Goal: Information Seeking & Learning: Learn about a topic

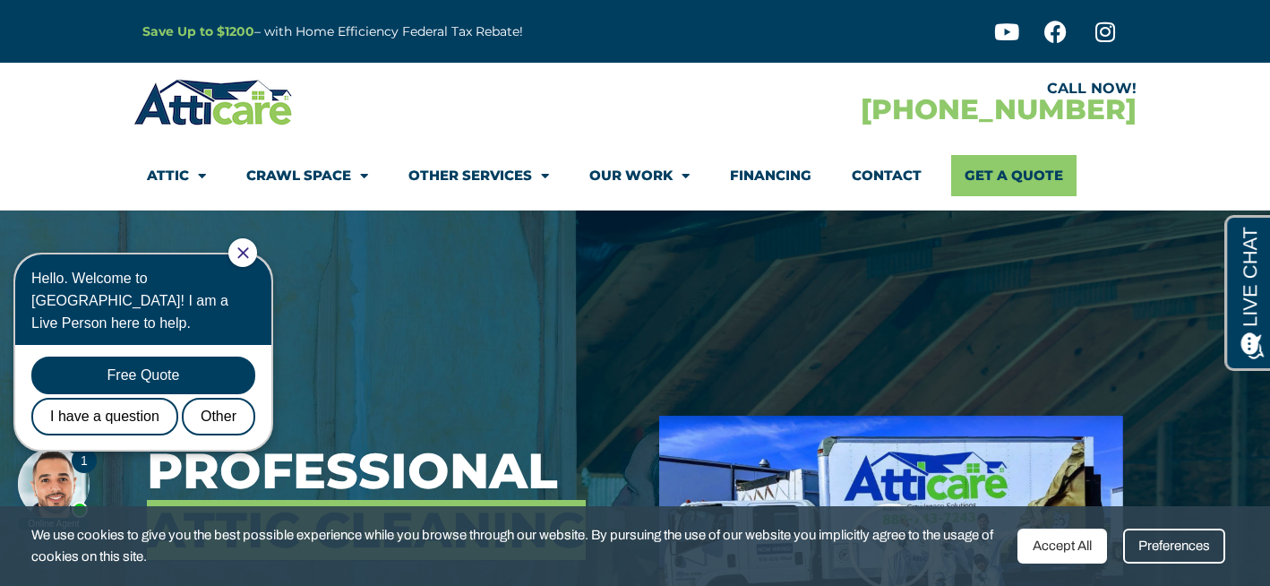
click at [494, 175] on link "Other Services" at bounding box center [478, 175] width 141 height 41
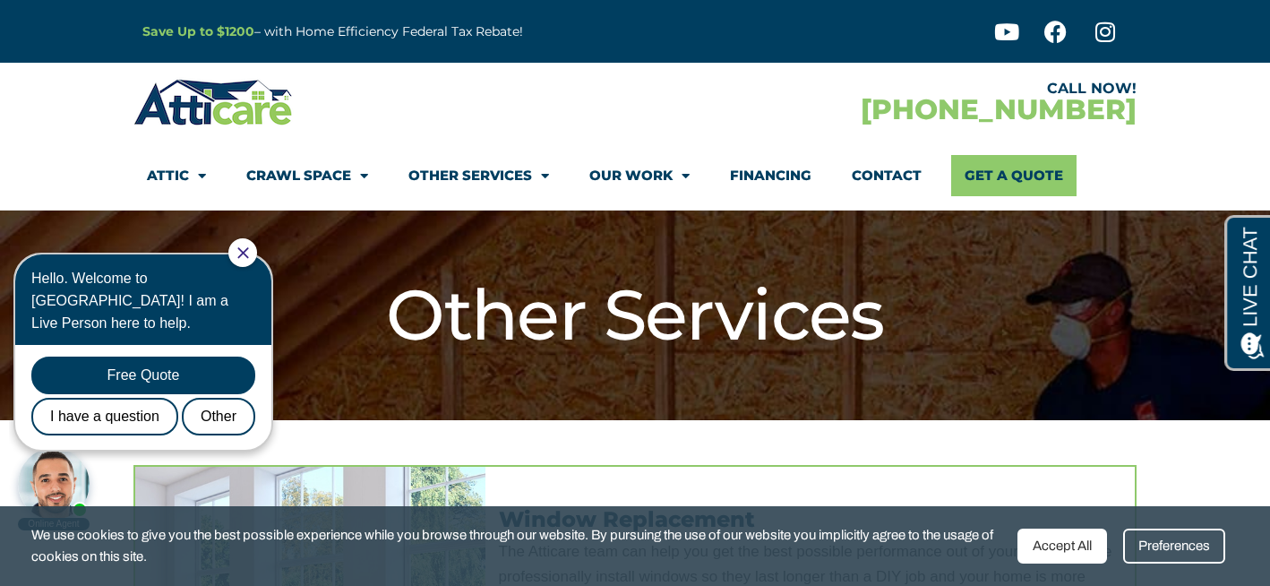
click at [494, 175] on link "Other Services" at bounding box center [478, 175] width 141 height 41
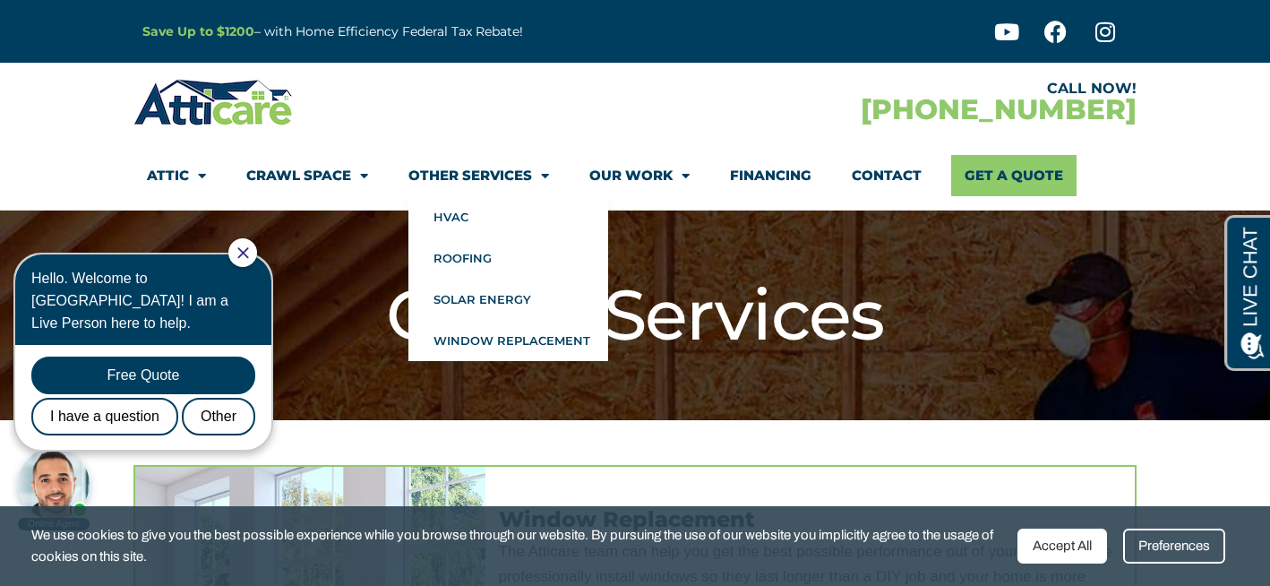
click at [248, 256] on icon "Close Chat" at bounding box center [242, 252] width 11 height 11
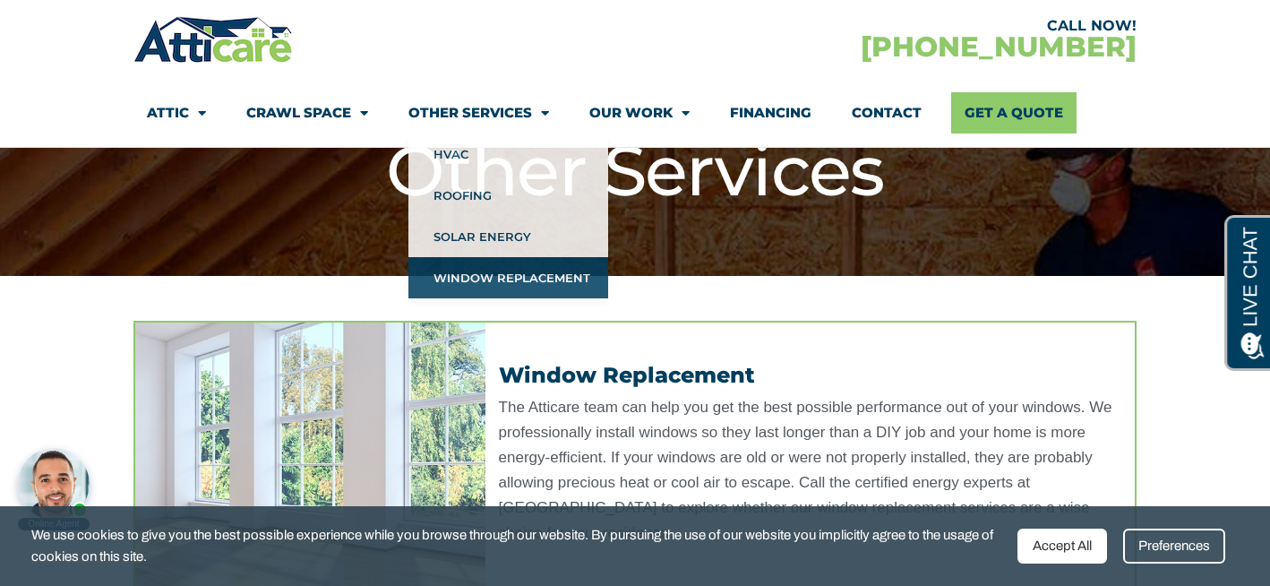
scroll to position [143, 0]
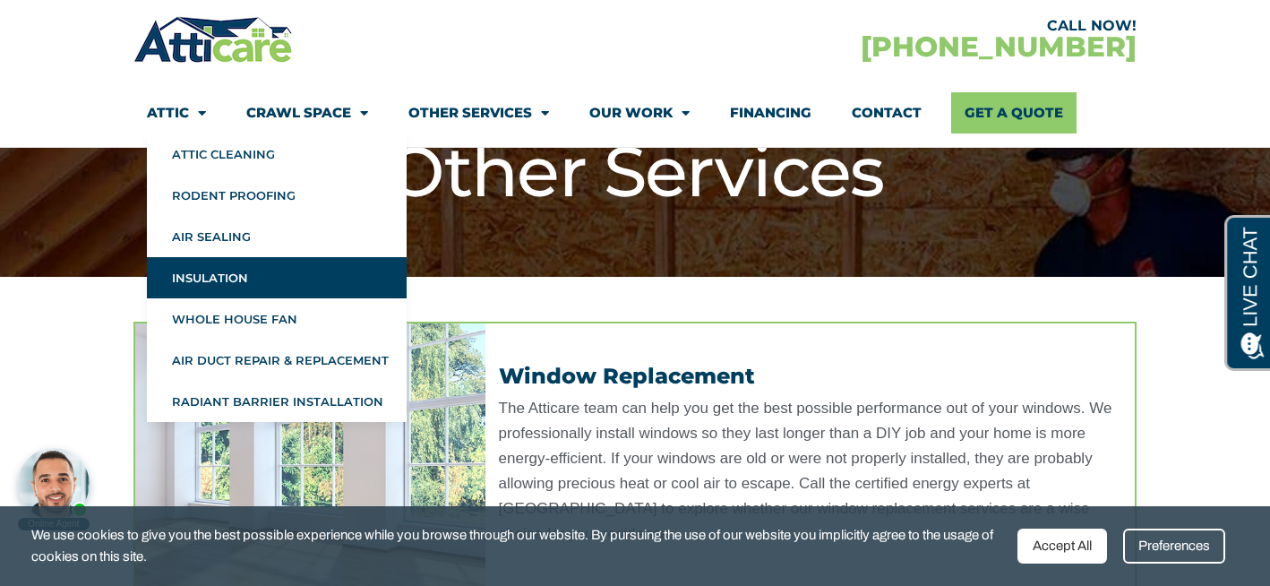
click at [228, 277] on link "Insulation" at bounding box center [277, 277] width 260 height 41
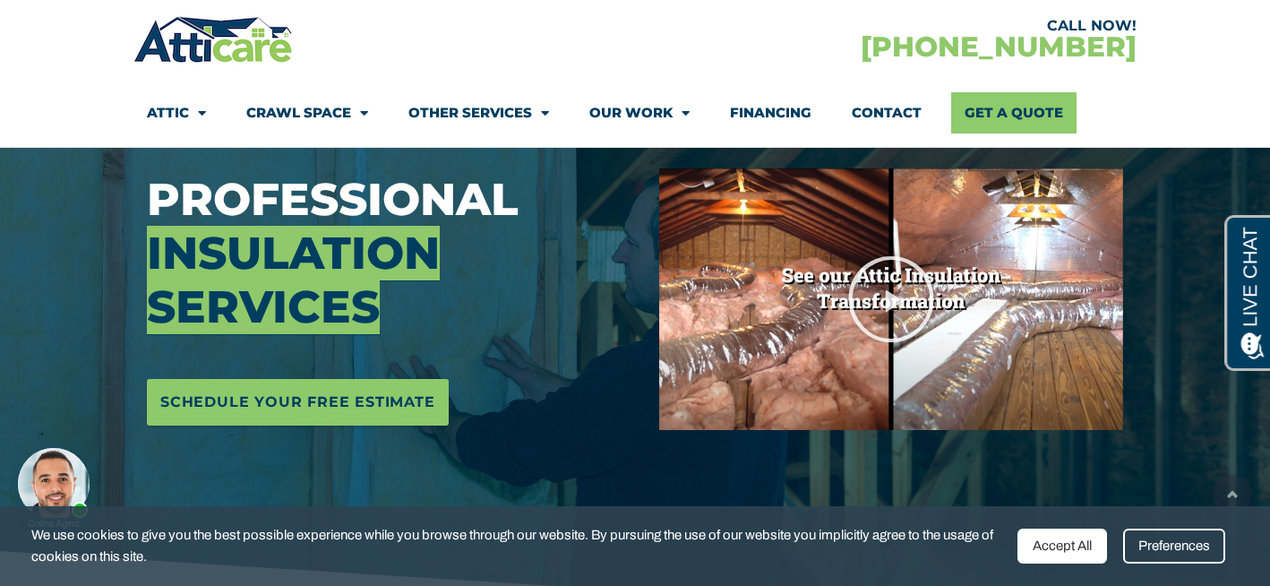
scroll to position [248, 0]
click at [890, 296] on icon "Play Video" at bounding box center [891, 298] width 90 height 90
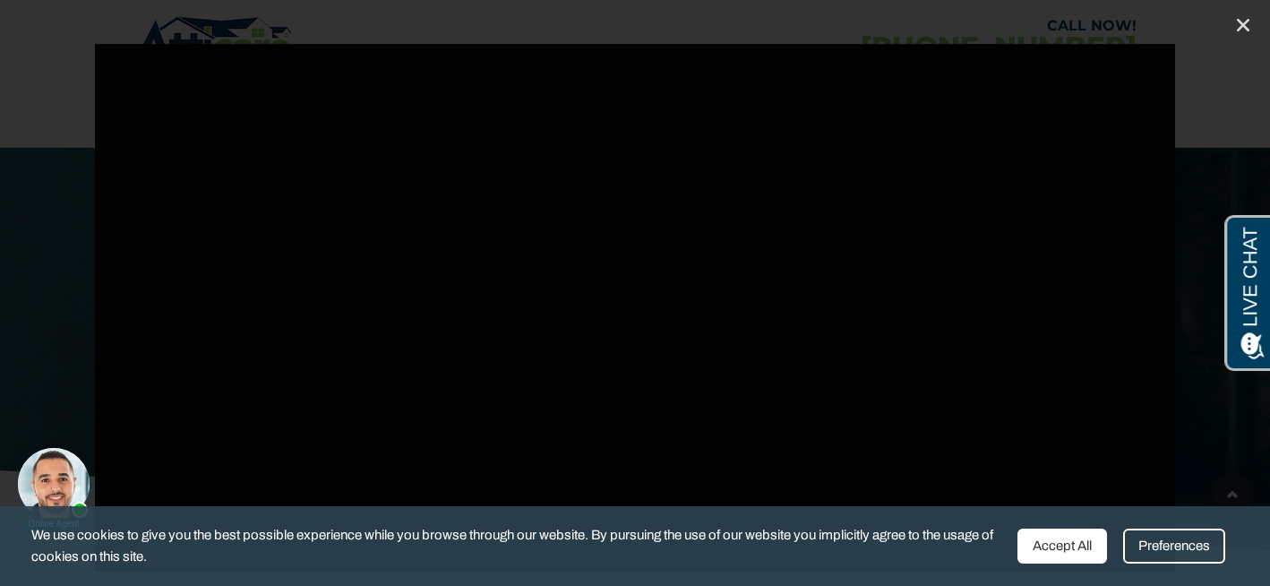
scroll to position [340, 0]
click at [1247, 19] on icon "Close (Esc)" at bounding box center [1243, 25] width 18 height 18
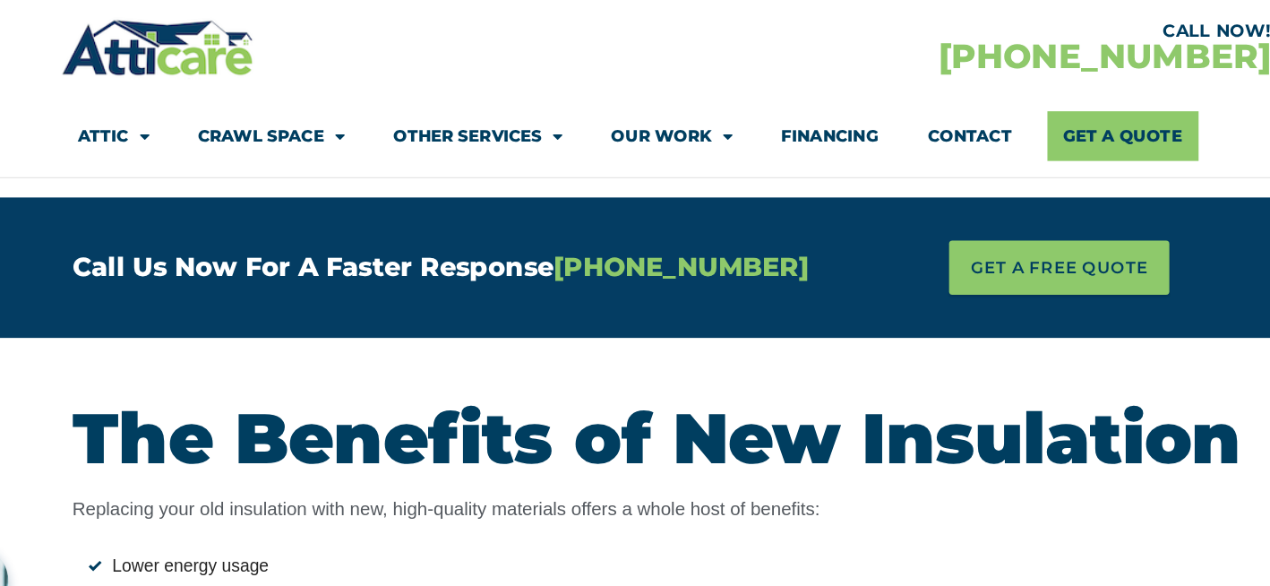
scroll to position [3612, 0]
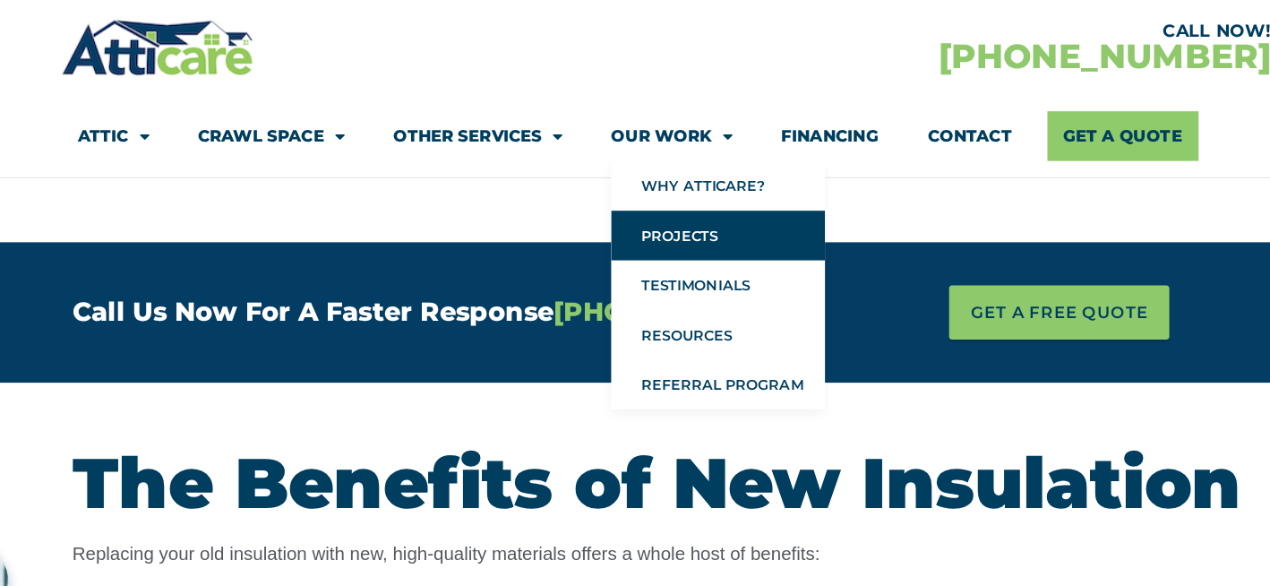
click at [640, 196] on link "Projects" at bounding box center [677, 195] width 177 height 41
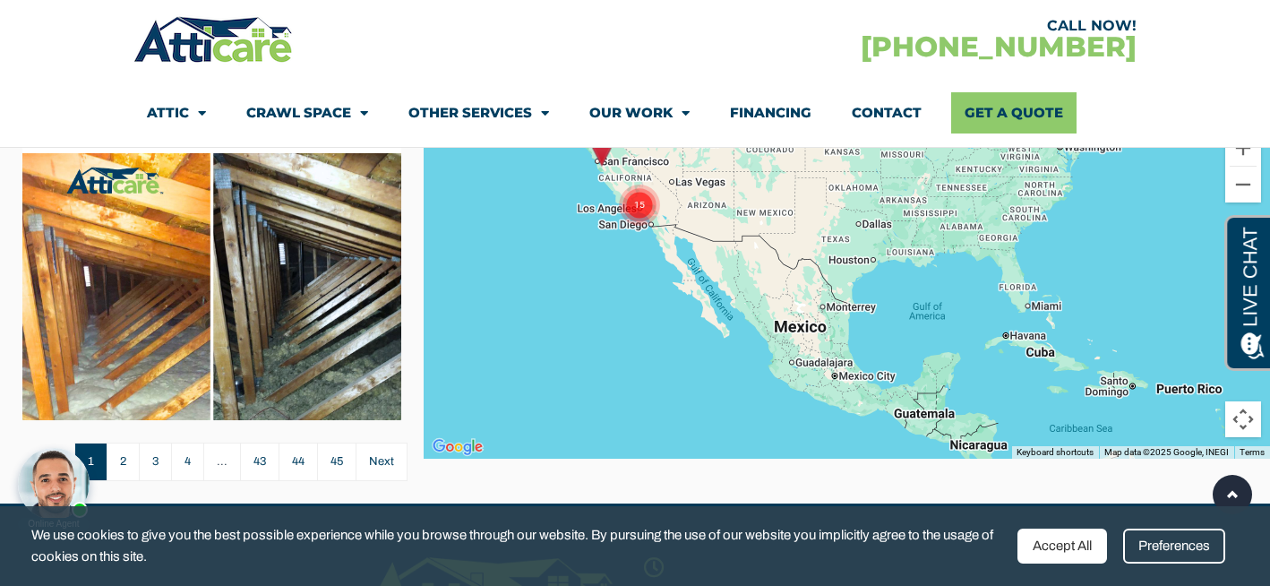
scroll to position [498, 0]
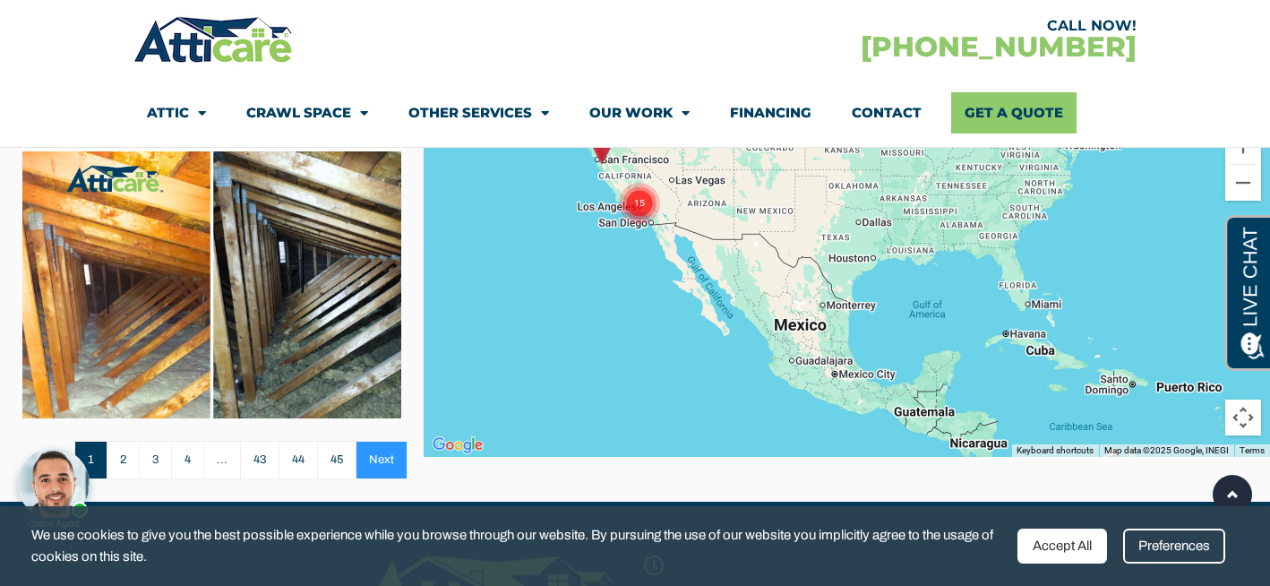
click at [379, 460] on link "Next" at bounding box center [382, 460] width 52 height 39
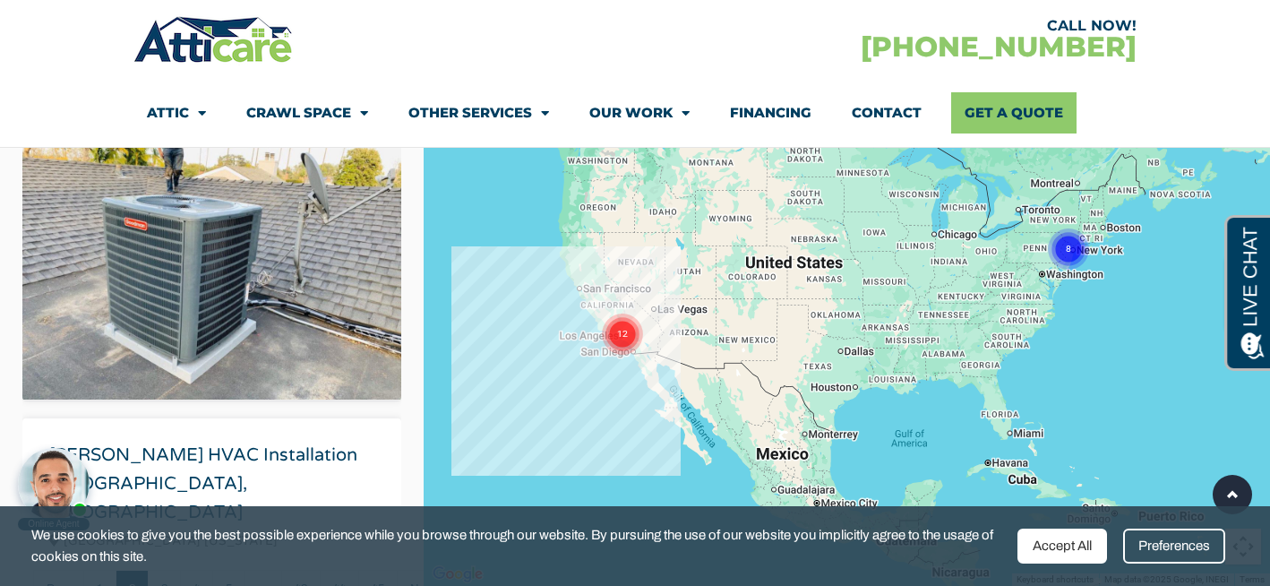
scroll to position [145, 0]
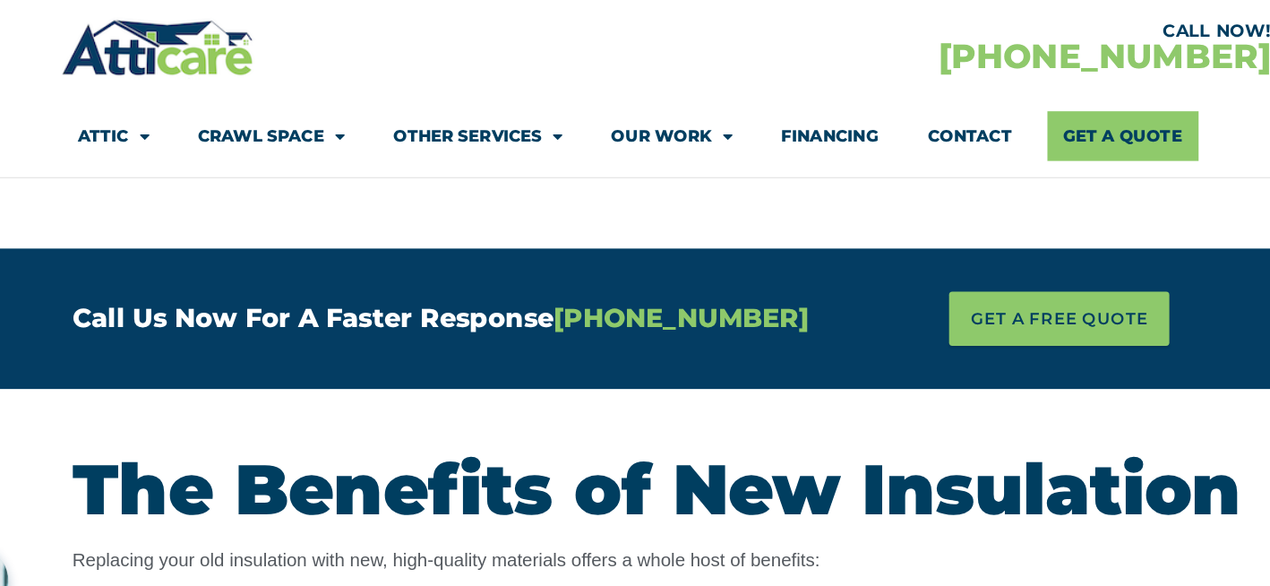
scroll to position [3612, 0]
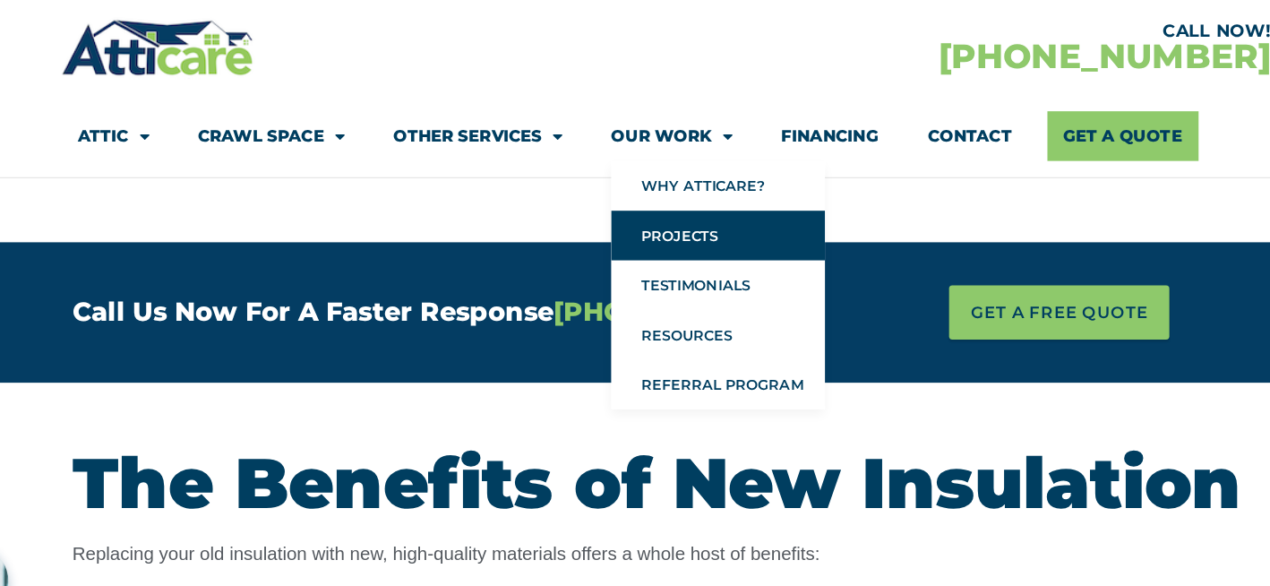
click at [622, 199] on link "Projects" at bounding box center [677, 195] width 177 height 41
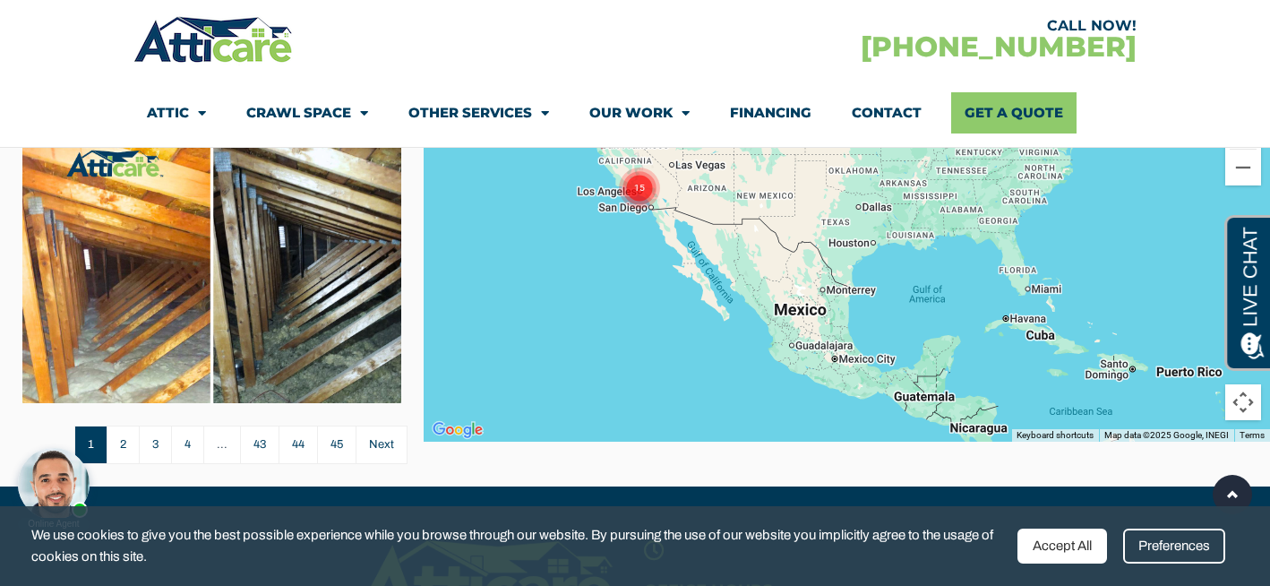
scroll to position [512, 0]
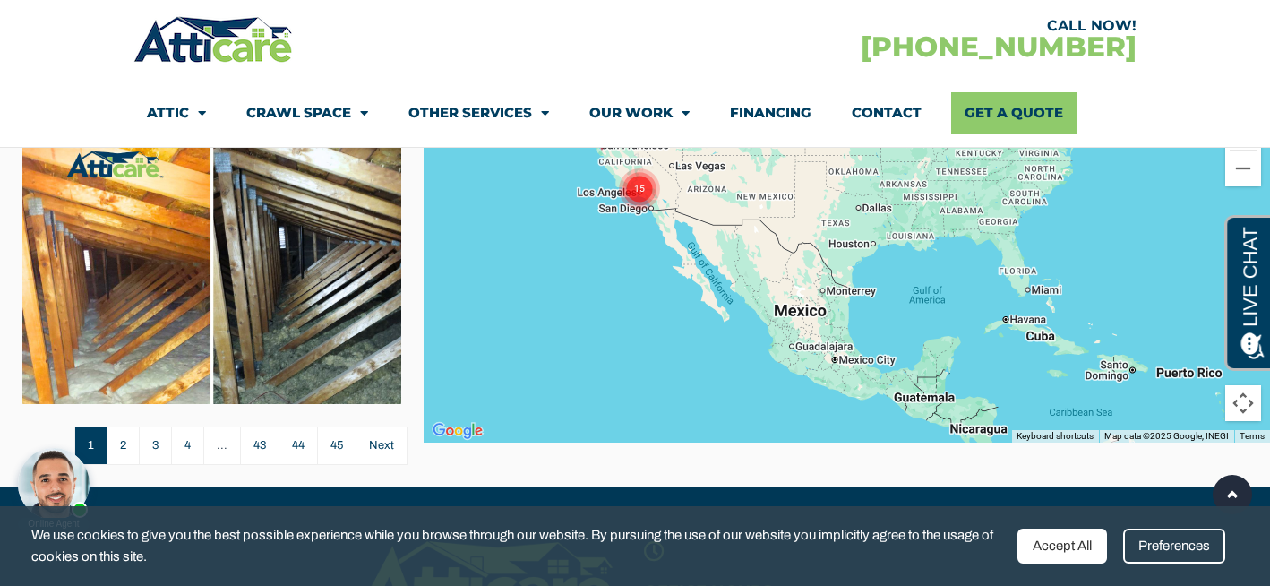
click at [120, 447] on body "Online Agent Close" at bounding box center [152, 465] width 287 height 134
click at [120, 446] on body "Online Agent Close" at bounding box center [152, 465] width 287 height 134
click at [384, 451] on link "Next" at bounding box center [382, 445] width 52 height 39
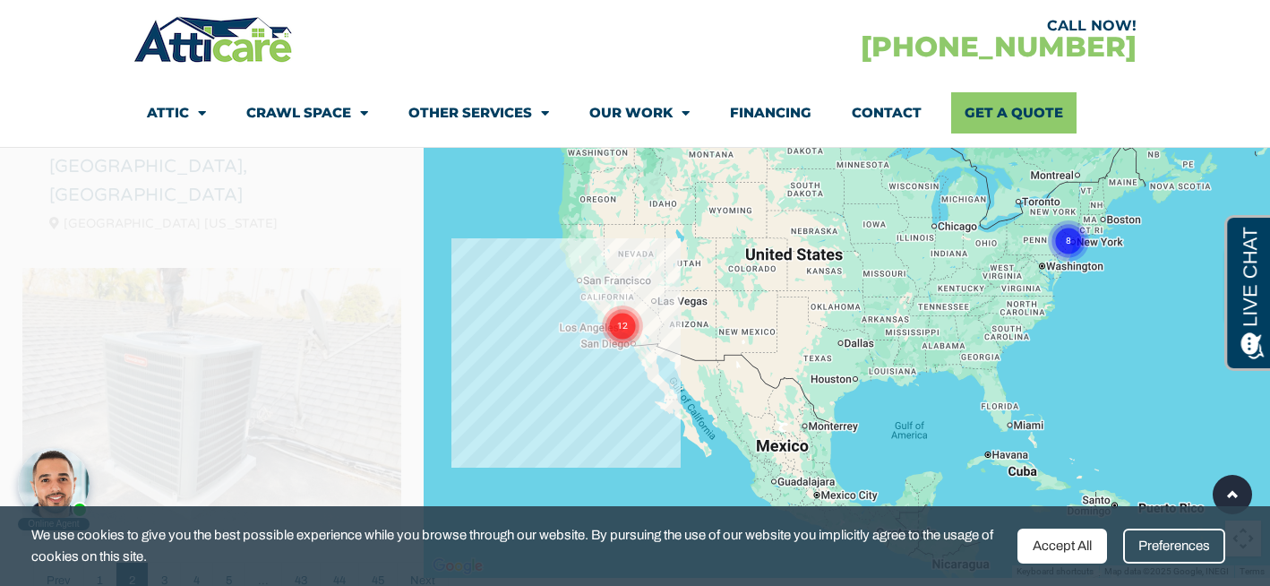
scroll to position [369, 0]
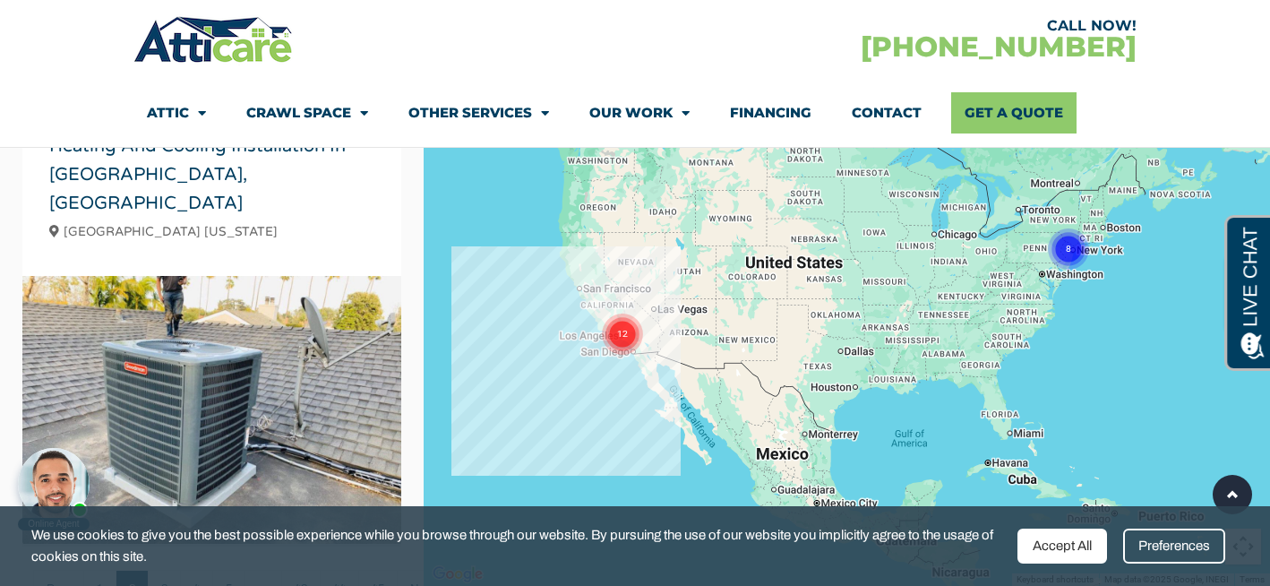
click at [144, 339] on img at bounding box center [211, 418] width 379 height 284
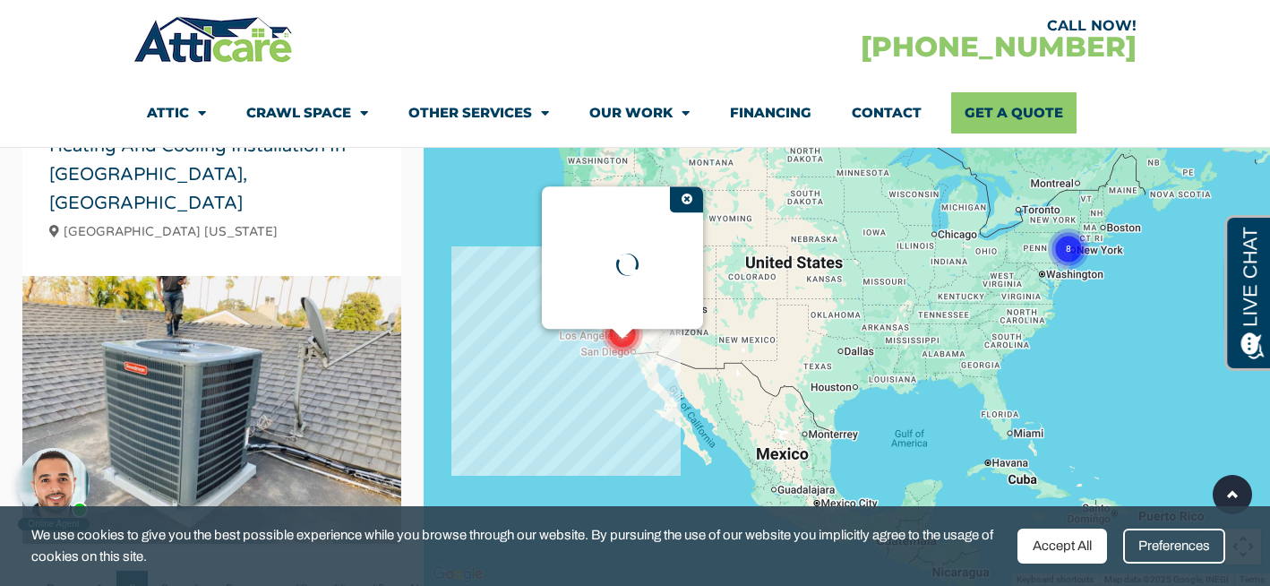
click at [144, 339] on img at bounding box center [211, 418] width 379 height 284
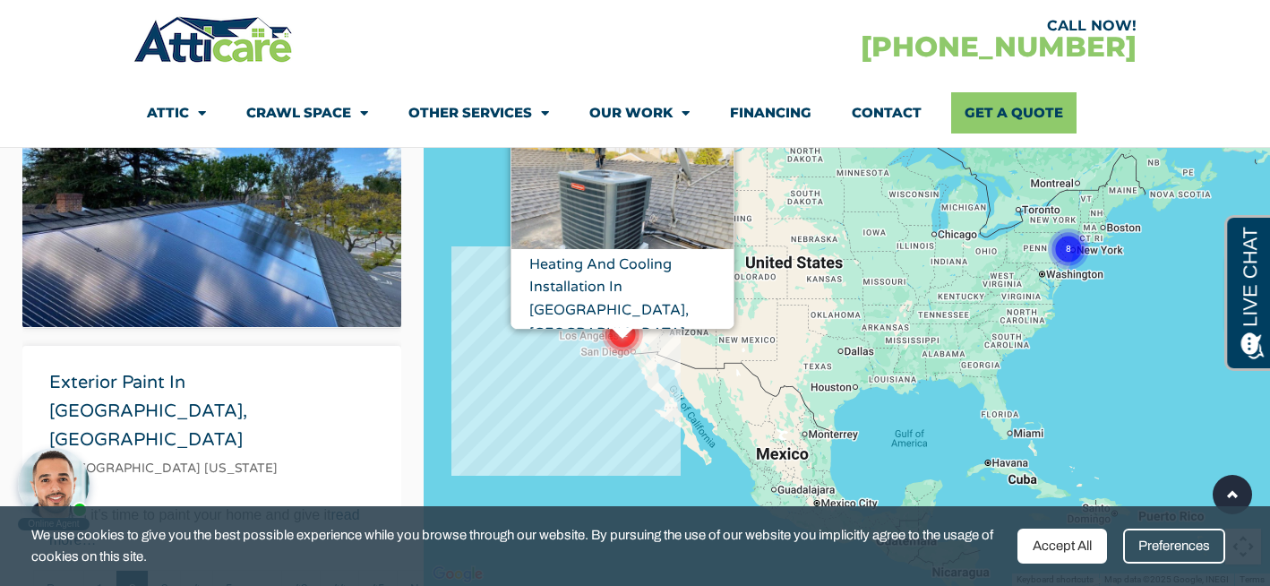
scroll to position [1562, 0]
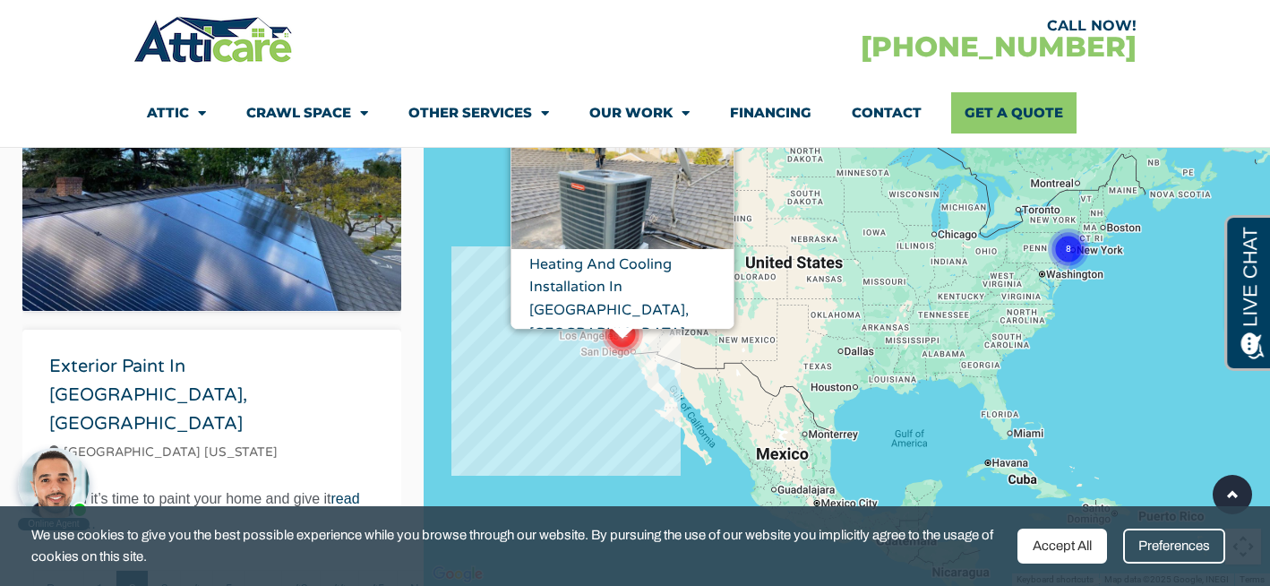
click at [501, 357] on div "To activate drag with keyboard, press Alt + Enter. Once in keyboard drag state,…" at bounding box center [847, 293] width 846 height 586
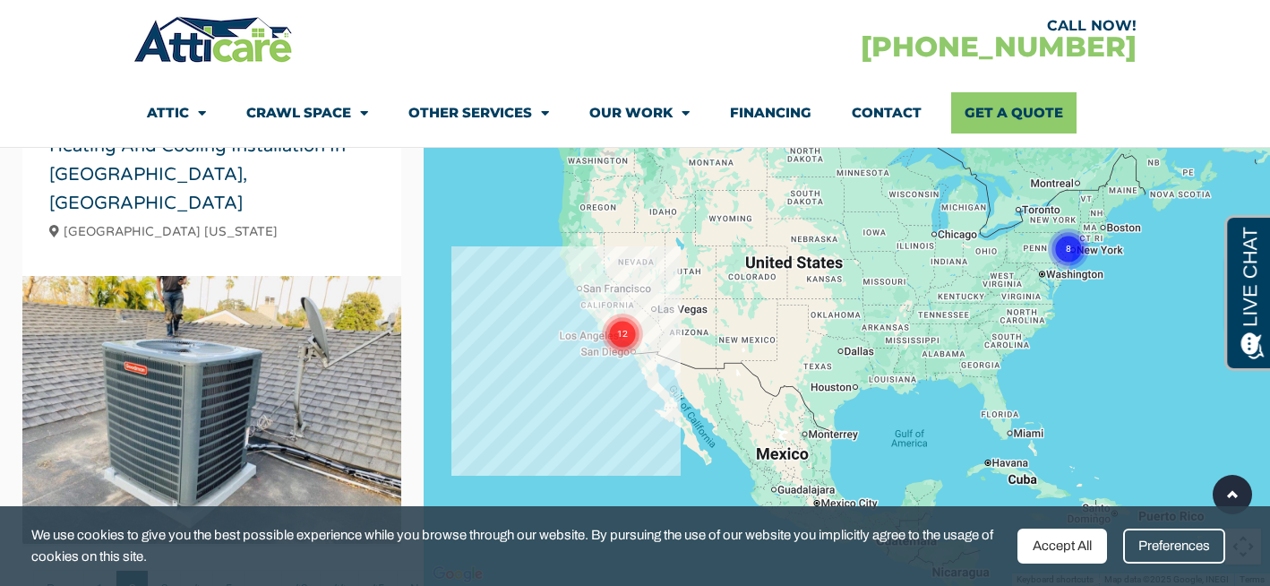
scroll to position [0, 0]
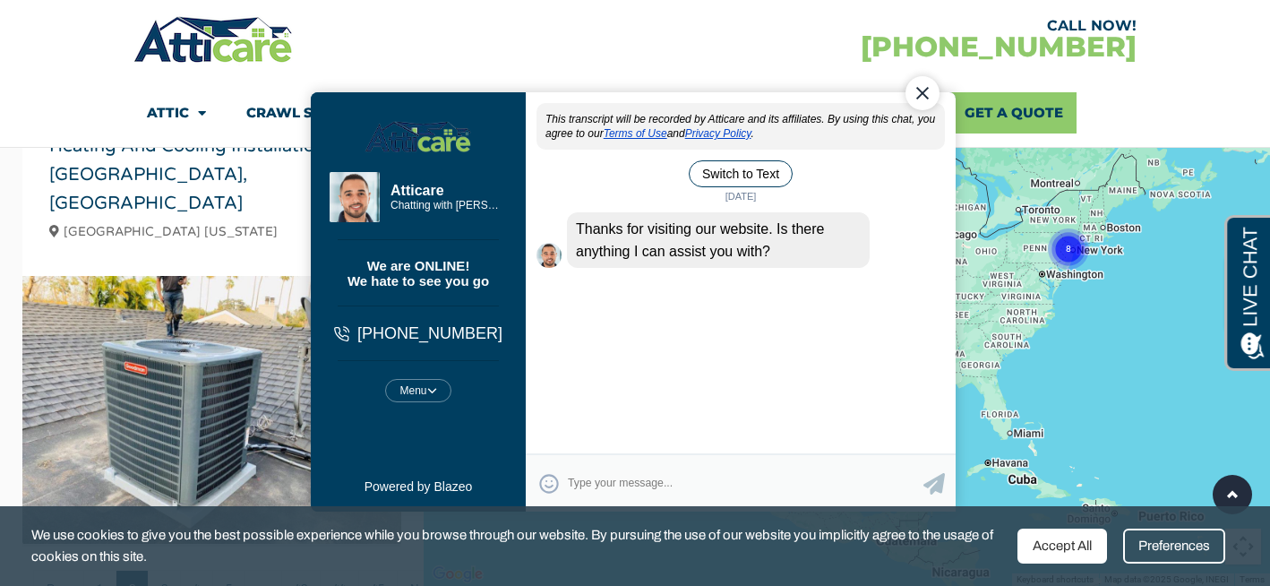
click at [923, 91] on div "Close Chat" at bounding box center [923, 93] width 34 height 34
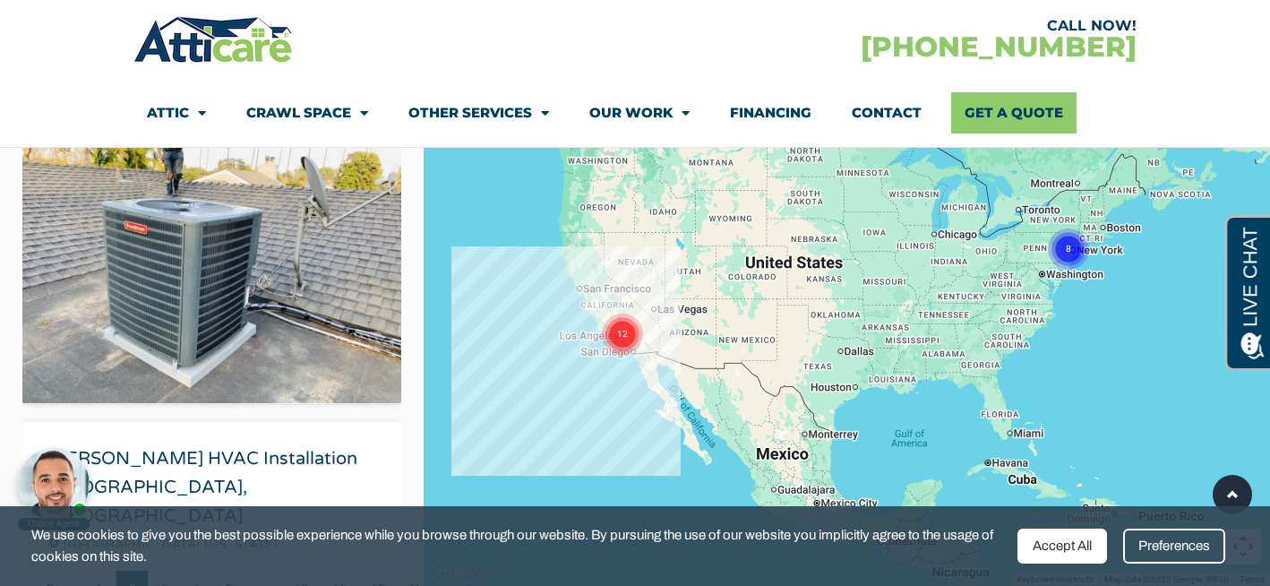
scroll to position [138, 0]
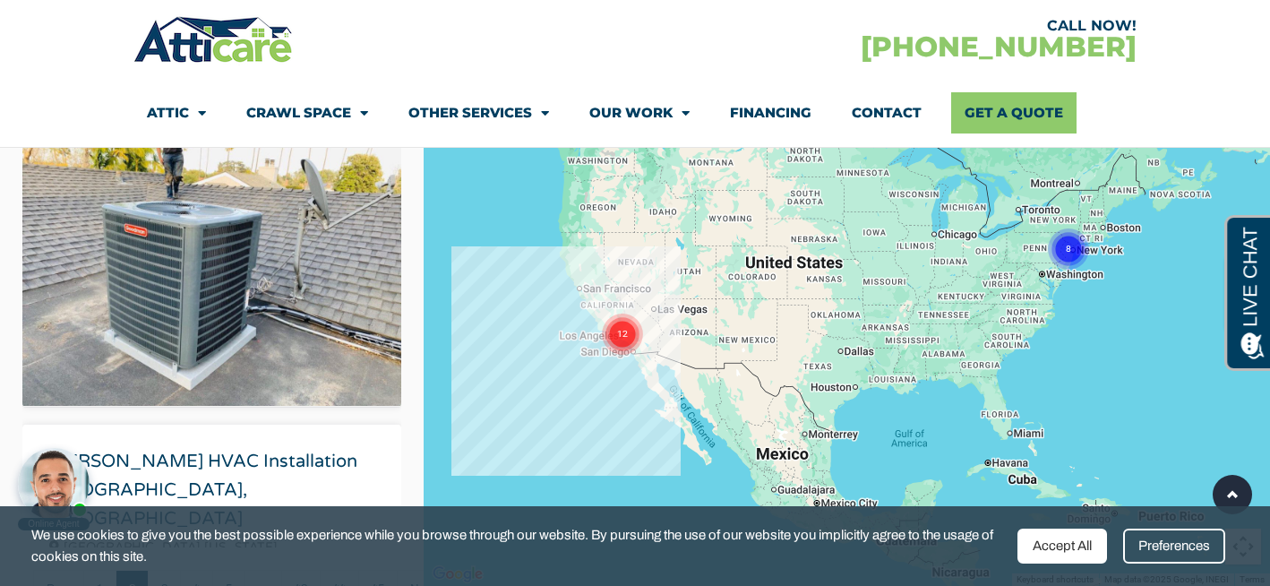
click at [623, 334] on text "12" at bounding box center [622, 334] width 11 height 12
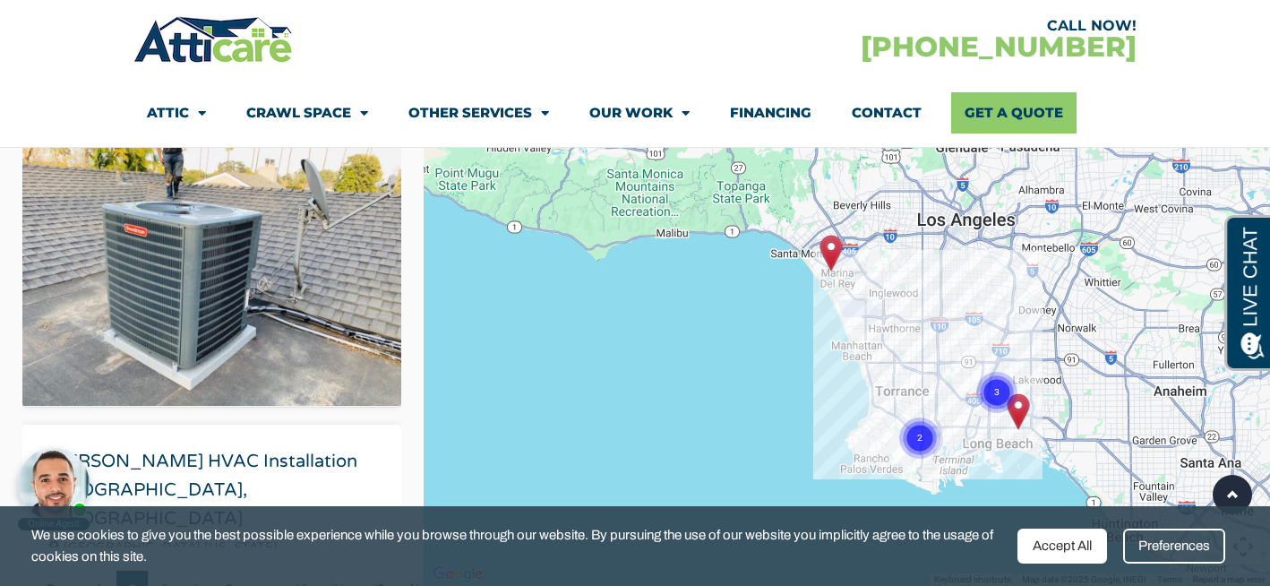
drag, startPoint x: 539, startPoint y: 426, endPoint x: 757, endPoint y: 374, distance: 224.0
click at [757, 374] on div "To navigate, press the arrow keys. To activate drag with keyboard, press Alt + …" at bounding box center [847, 293] width 846 height 586
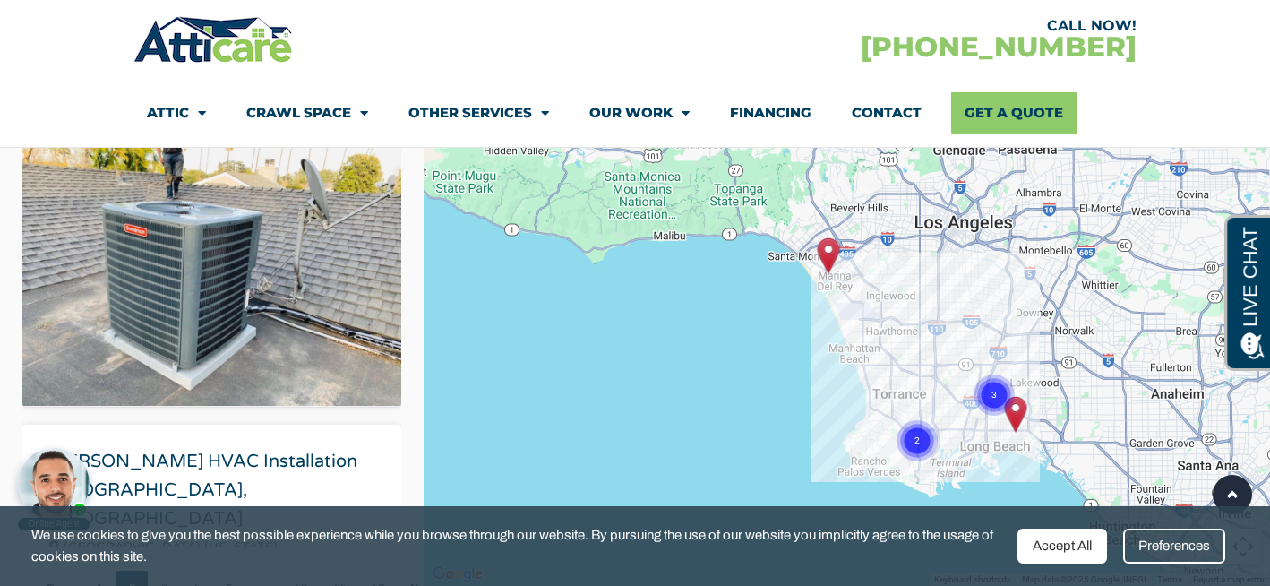
click at [915, 440] on text "2" at bounding box center [917, 440] width 5 height 12
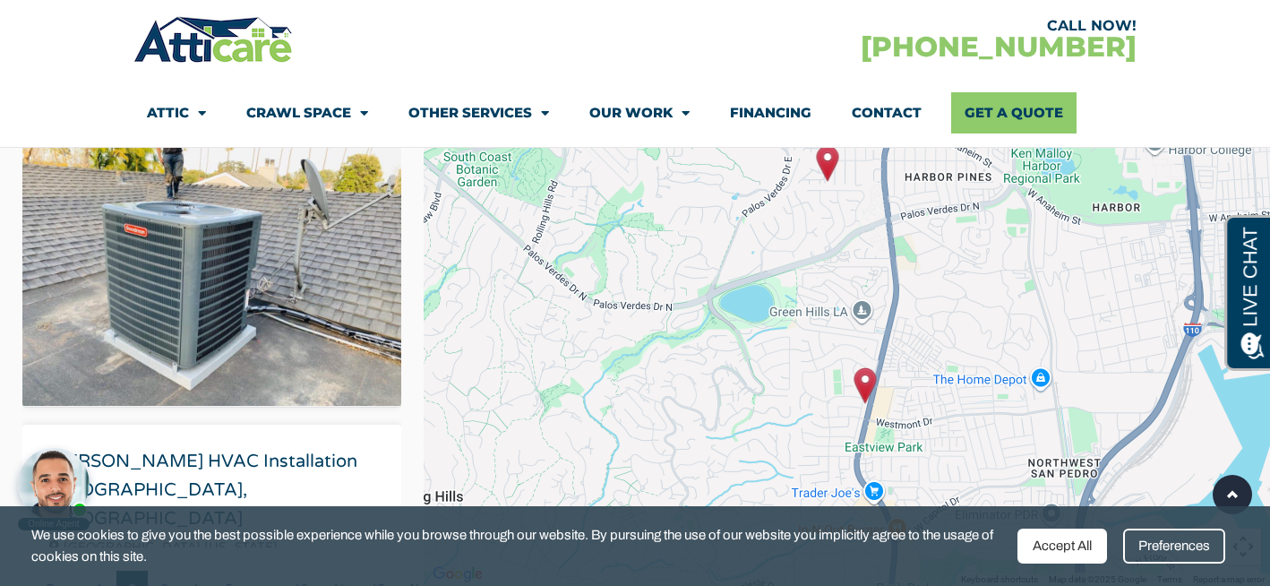
click at [864, 382] on img "Crawlspace Vapor Barrier Installation in Rancho Palos Verdes, CA" at bounding box center [866, 385] width 22 height 37
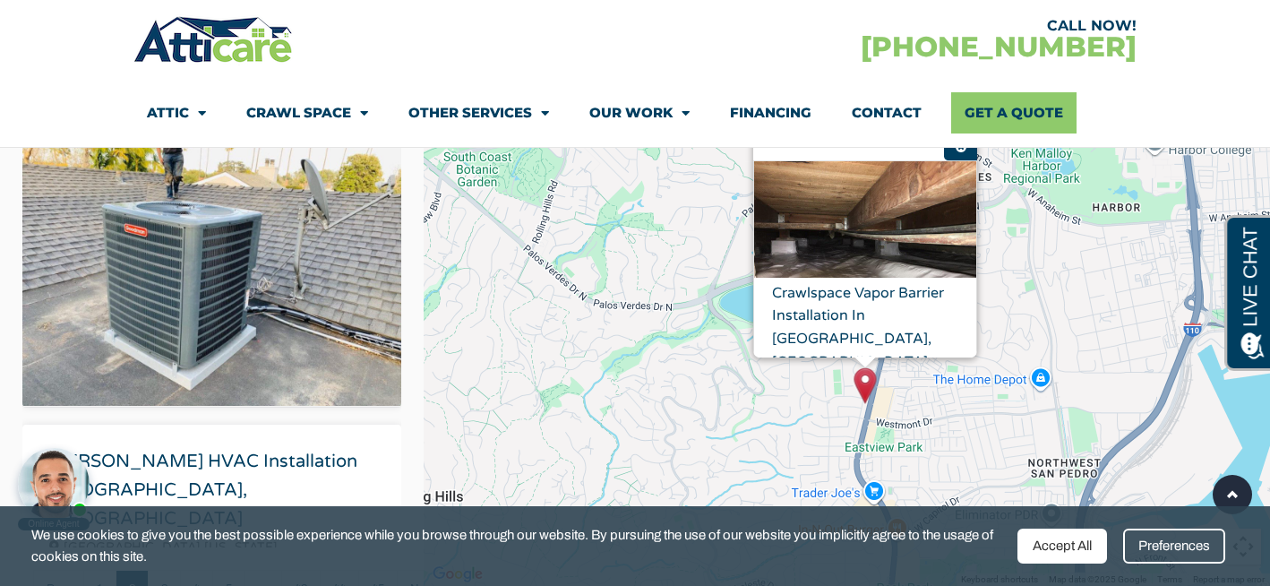
click at [850, 269] on img "gmw-location-iw" at bounding box center [865, 244] width 222 height 167
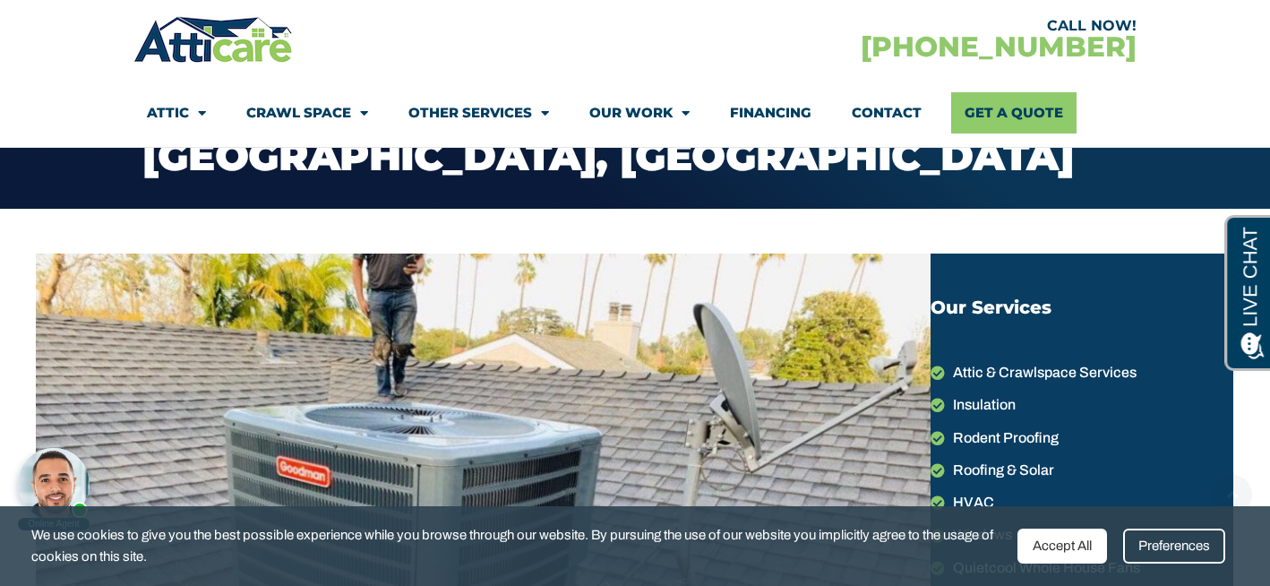
scroll to position [584, 0]
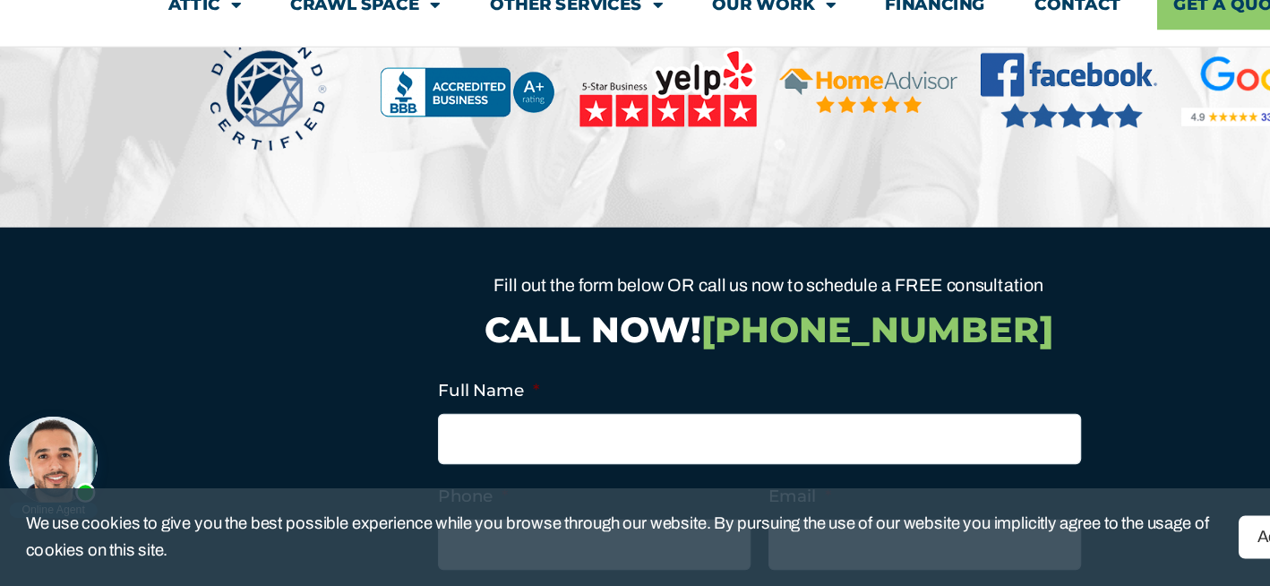
scroll to position [1740, 0]
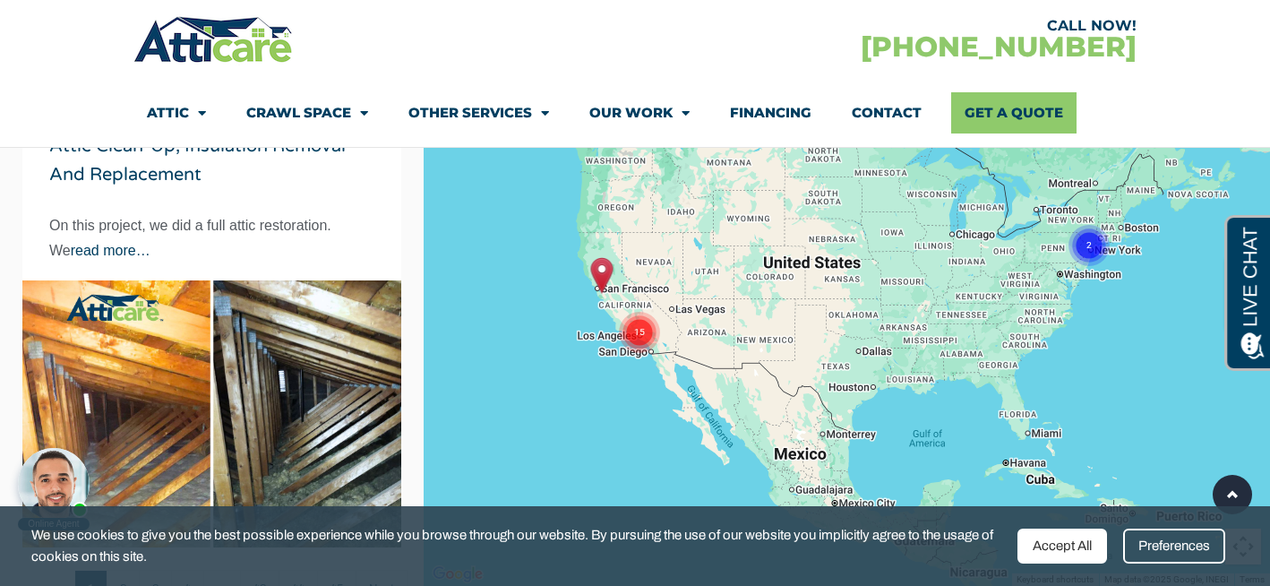
click at [640, 321] on circle "Cluster of 15 markers" at bounding box center [639, 332] width 41 height 41
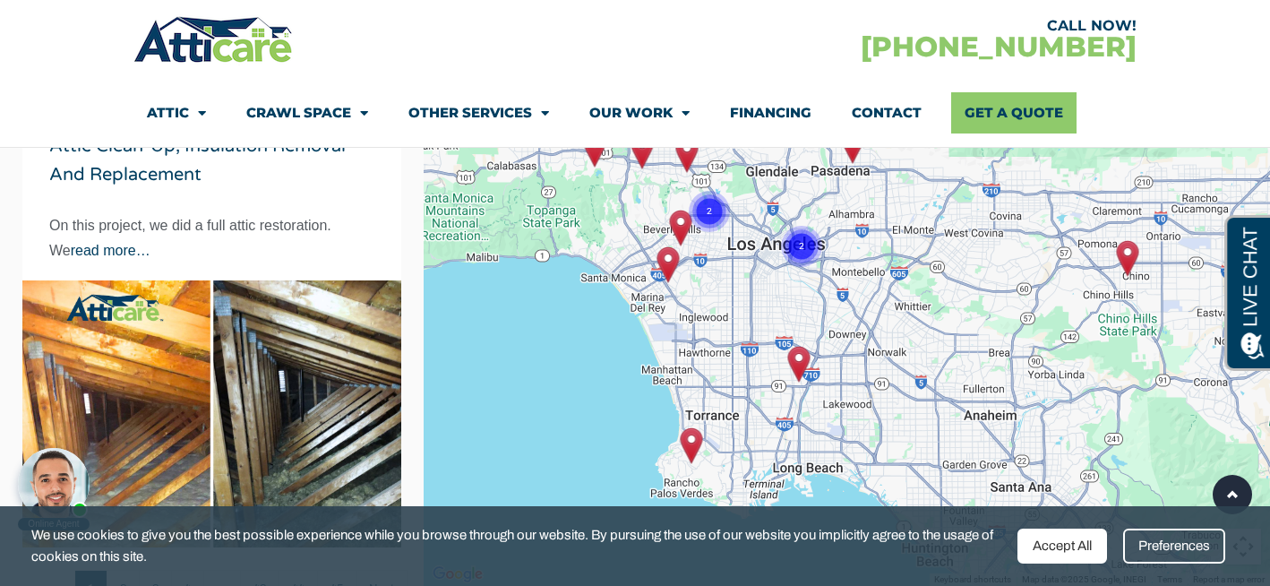
click at [697, 446] on img "Roof Replacement in Rancho Palos Verdes, California" at bounding box center [692, 445] width 22 height 37
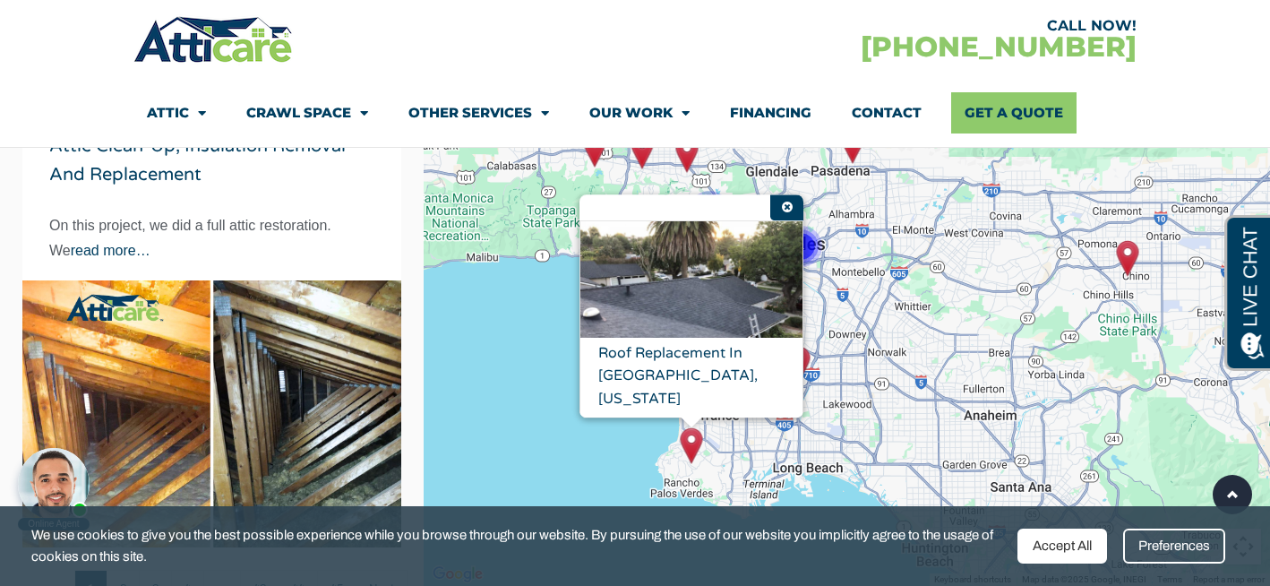
click at [672, 292] on img "gmw-location-iw" at bounding box center [691, 304] width 222 height 167
click at [577, 442] on div "To activate drag with keyboard, press Alt + Enter. Once in keyboard drag state,…" at bounding box center [847, 293] width 846 height 586
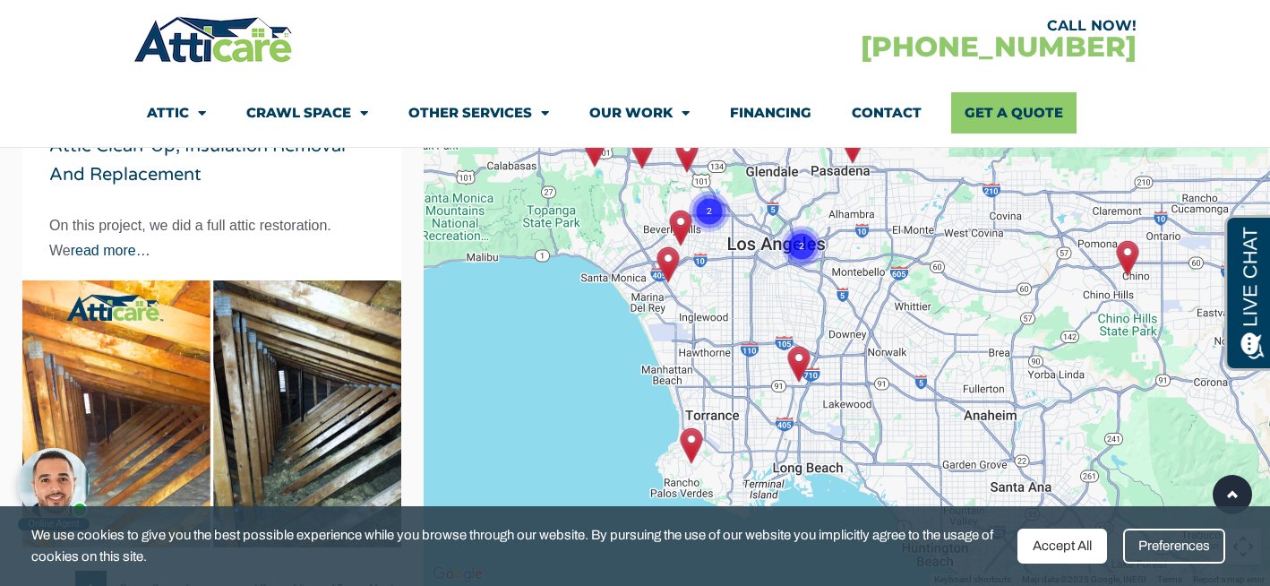
click at [796, 363] on img "Roof replacement in Long Beach" at bounding box center [799, 364] width 22 height 37
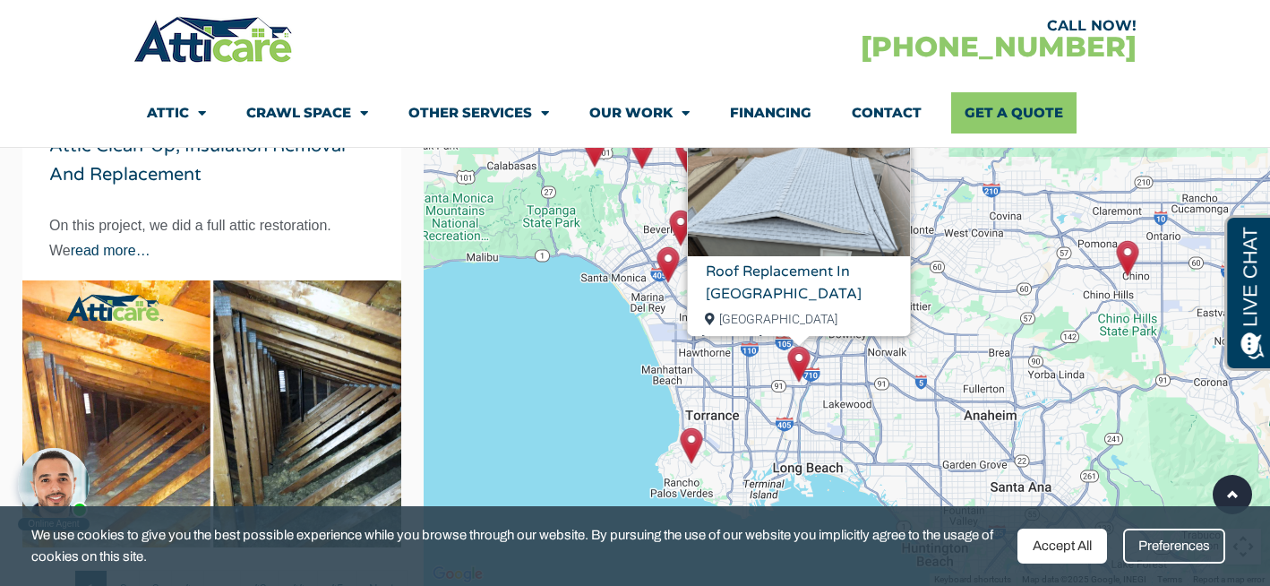
click at [611, 380] on div "To activate drag with keyboard, press Alt + Enter. Once in keyboard drag state,…" at bounding box center [847, 293] width 846 height 586
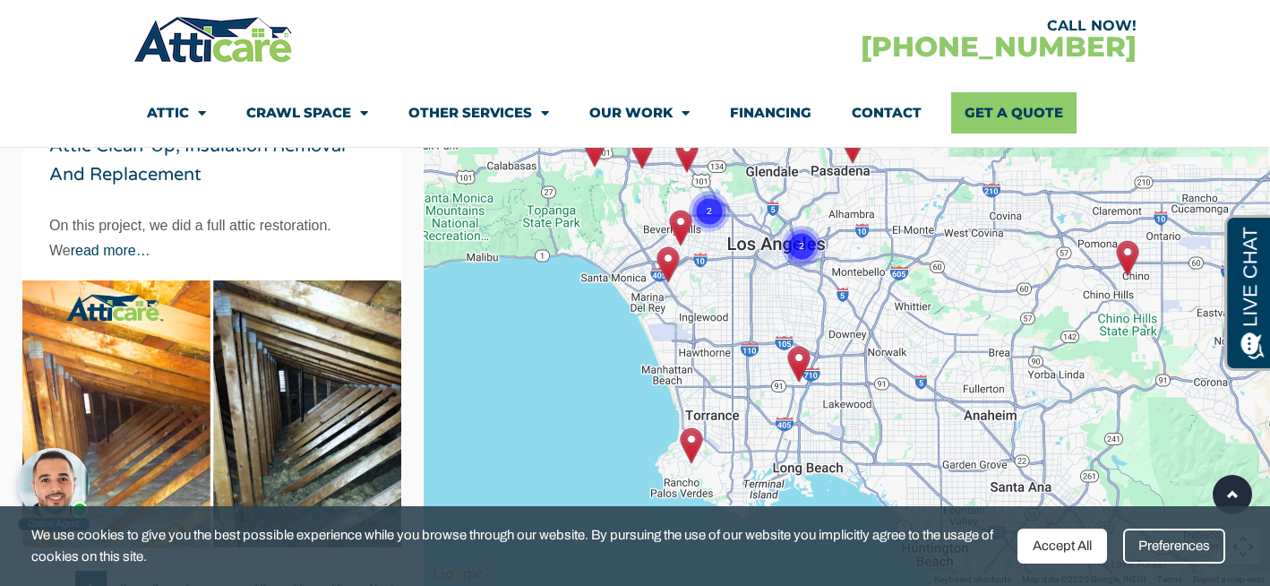
click at [667, 264] on img "Goodman HVAC Installation Culver City, CA" at bounding box center [668, 264] width 22 height 37
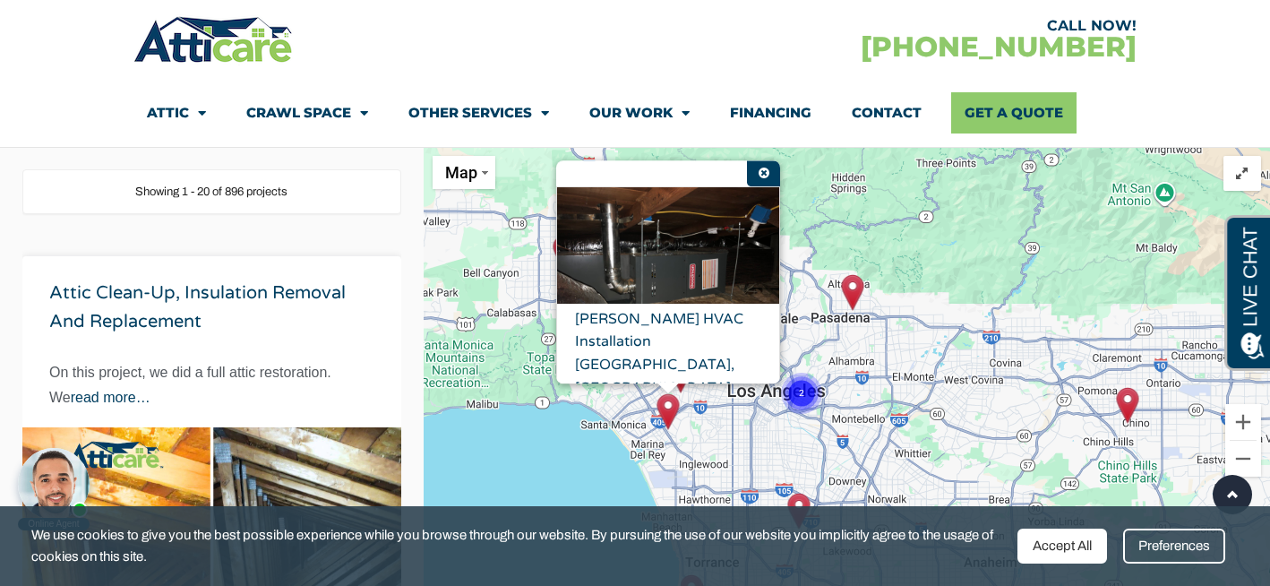
scroll to position [219, 0]
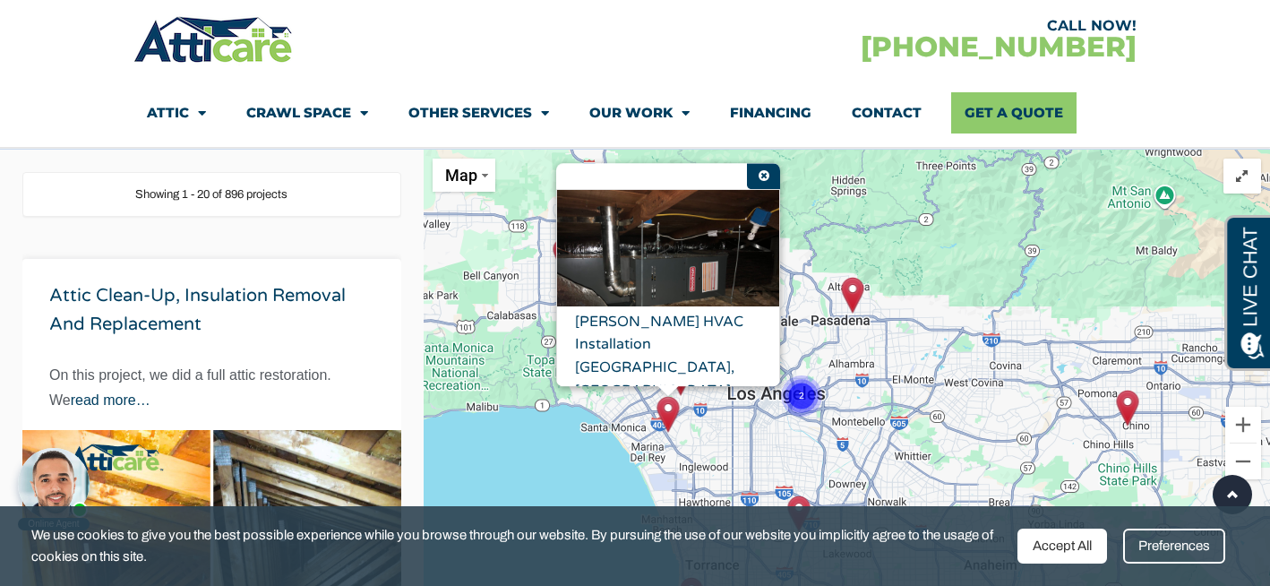
click at [577, 469] on div "To activate drag with keyboard, press Alt + Enter. Once in keyboard drag state,…" at bounding box center [847, 443] width 846 height 586
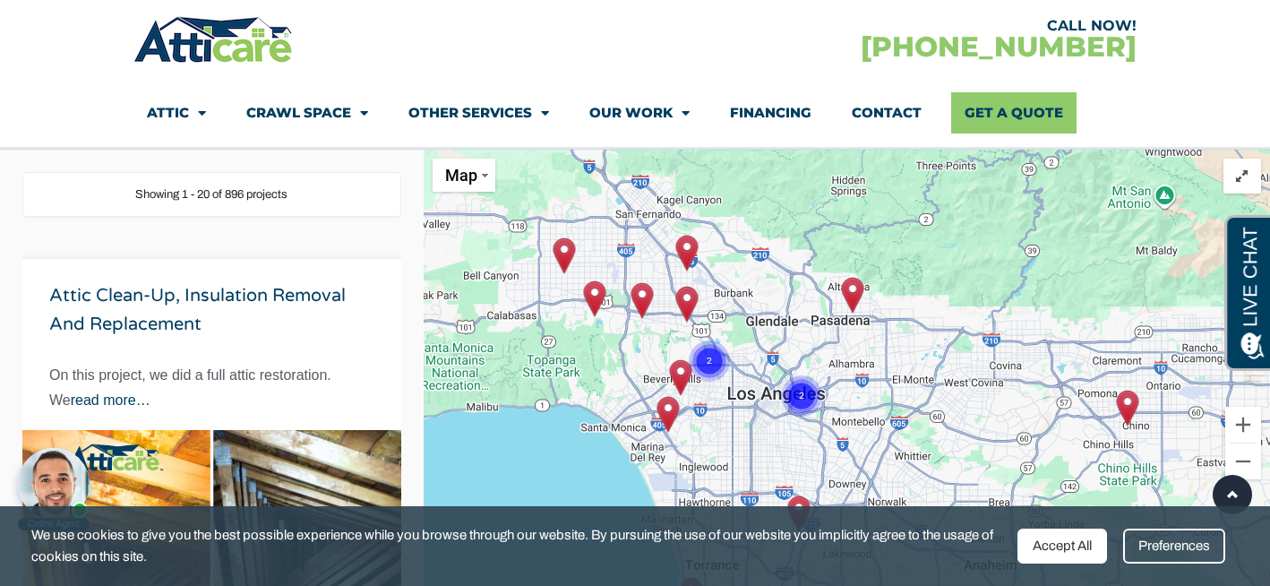
click at [682, 373] on img "Roof Replacement in Los Angeles, California" at bounding box center [681, 377] width 22 height 37
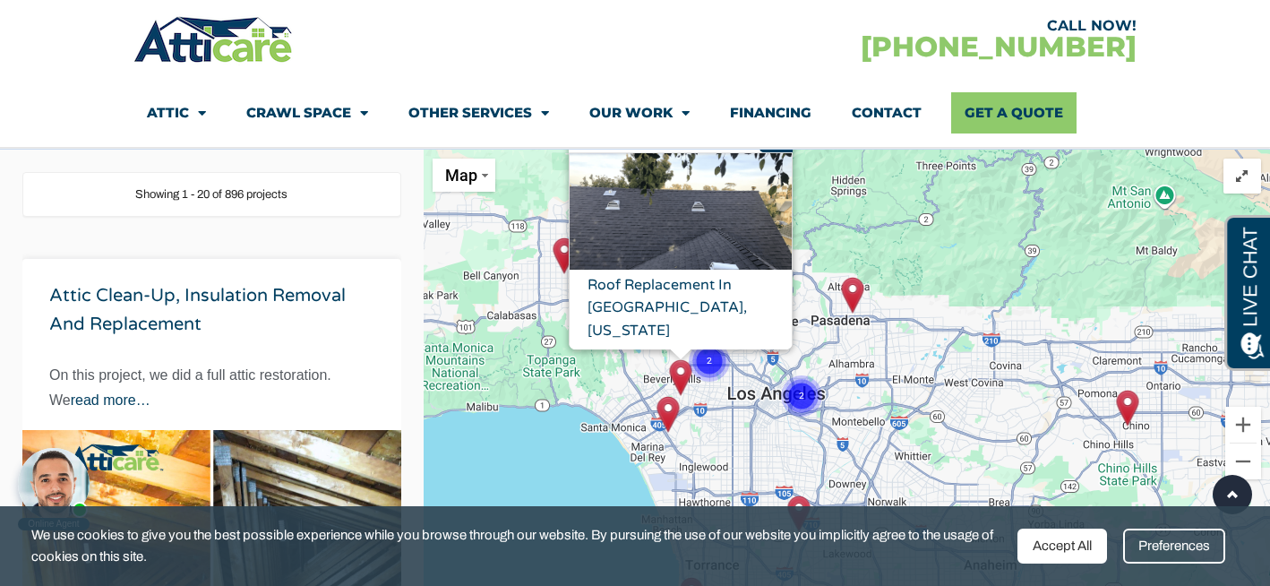
click at [564, 471] on div "To activate drag with keyboard, press Alt + Enter. Once in keyboard drag state,…" at bounding box center [847, 443] width 846 height 586
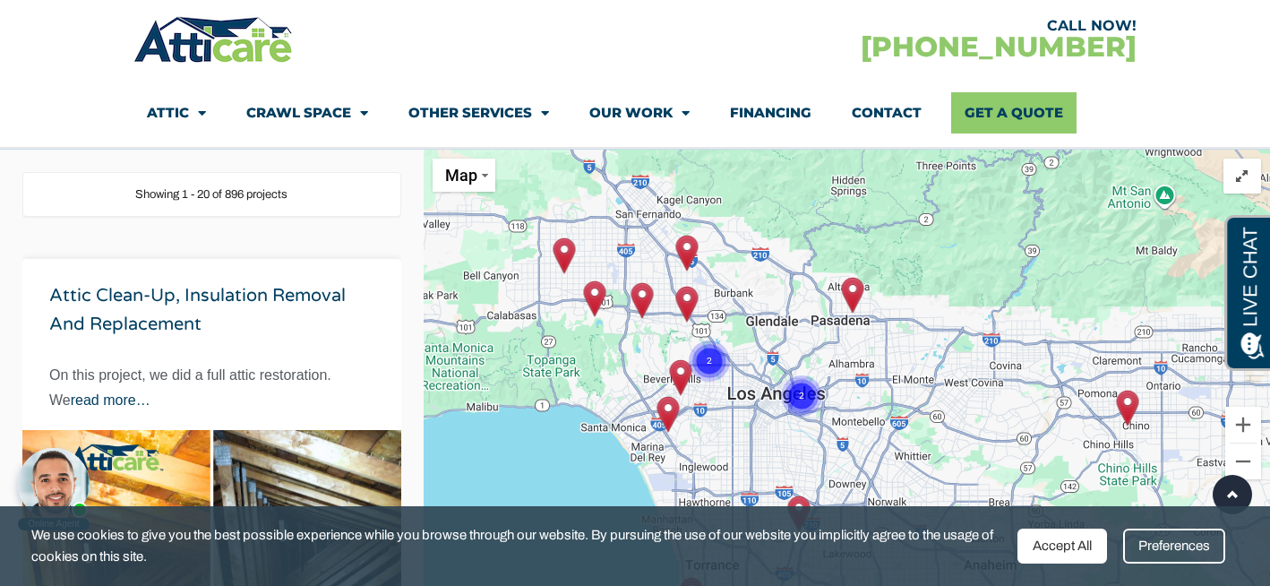
click at [596, 294] on img "Solar Panels installation in Encino" at bounding box center [595, 298] width 22 height 37
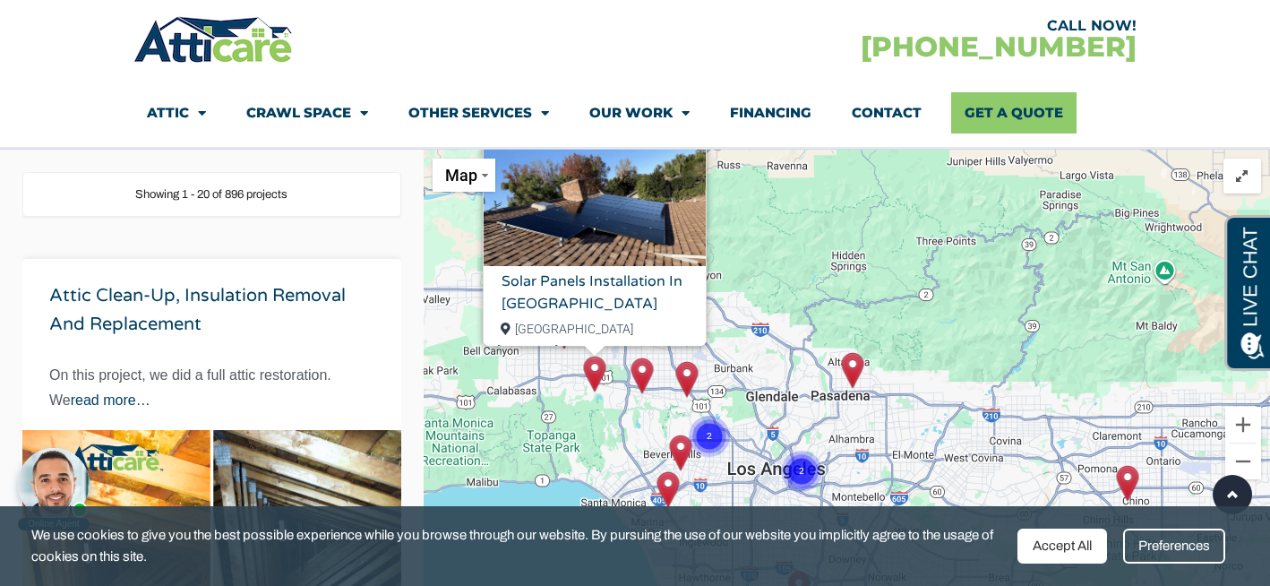
click at [642, 374] on img "Solar installation in Sherman Oaks" at bounding box center [642, 375] width 22 height 37
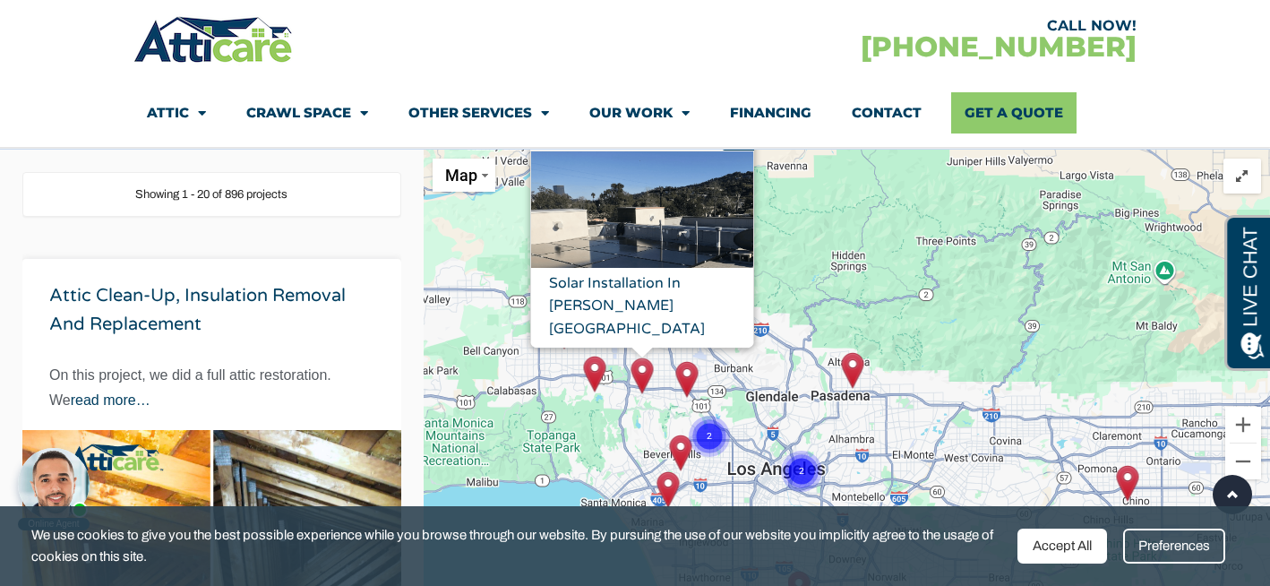
click at [687, 377] on img "Solar Panels installation in Studio City" at bounding box center [687, 379] width 22 height 37
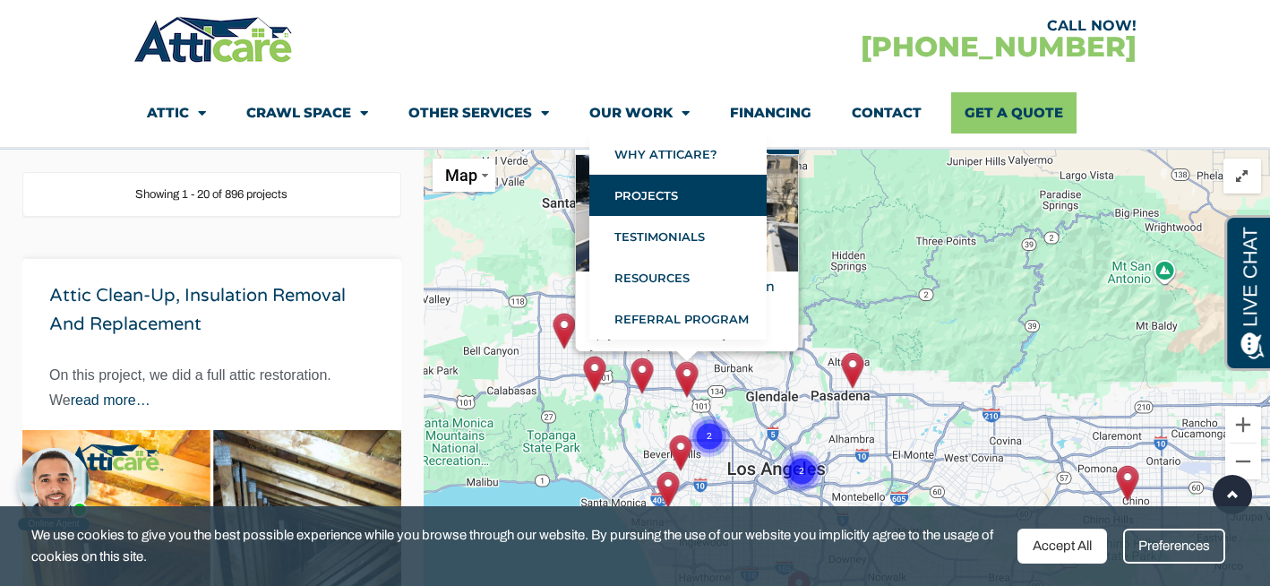
click at [649, 113] on link "Our Work" at bounding box center [639, 112] width 100 height 41
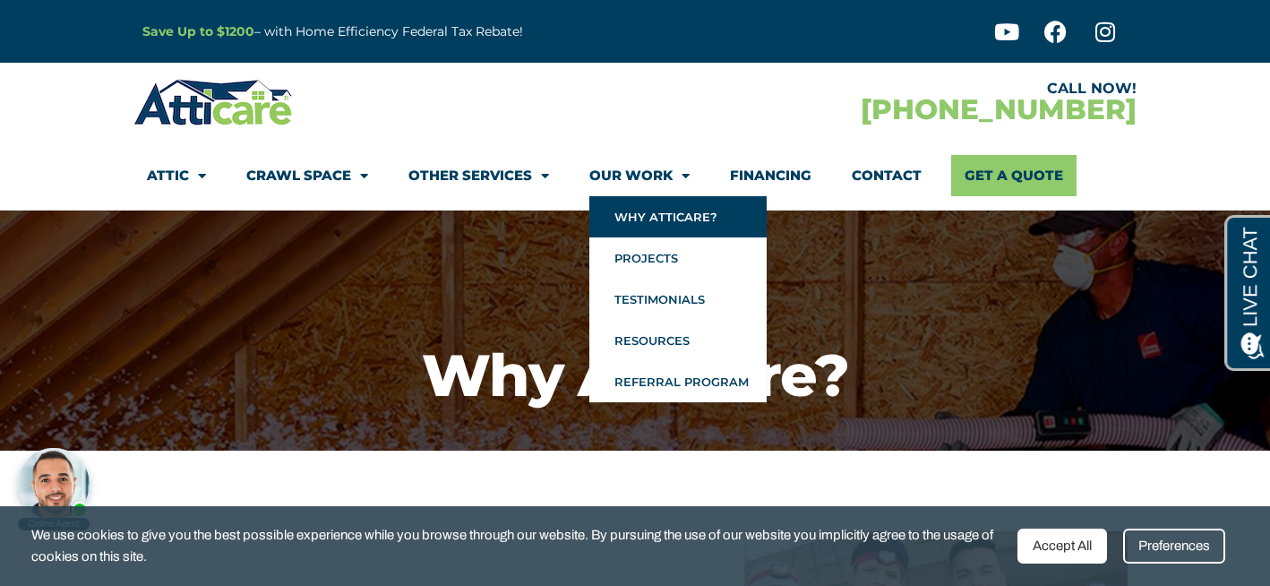
click at [631, 176] on link "Our Work" at bounding box center [639, 175] width 100 height 41
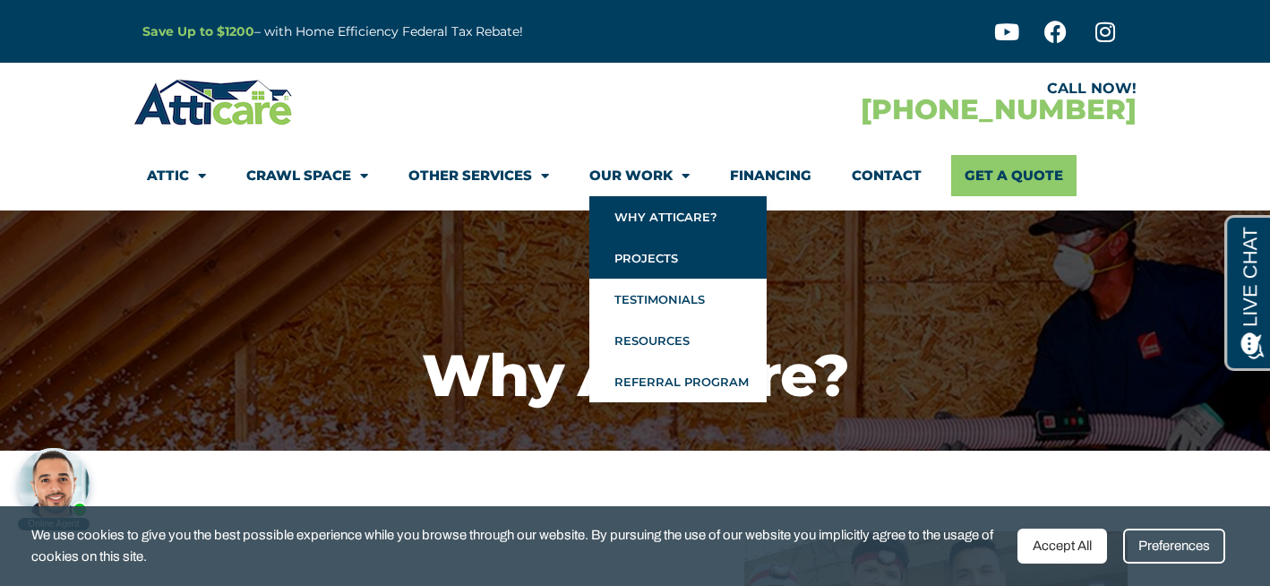
click at [633, 262] on link "Projects" at bounding box center [677, 257] width 177 height 41
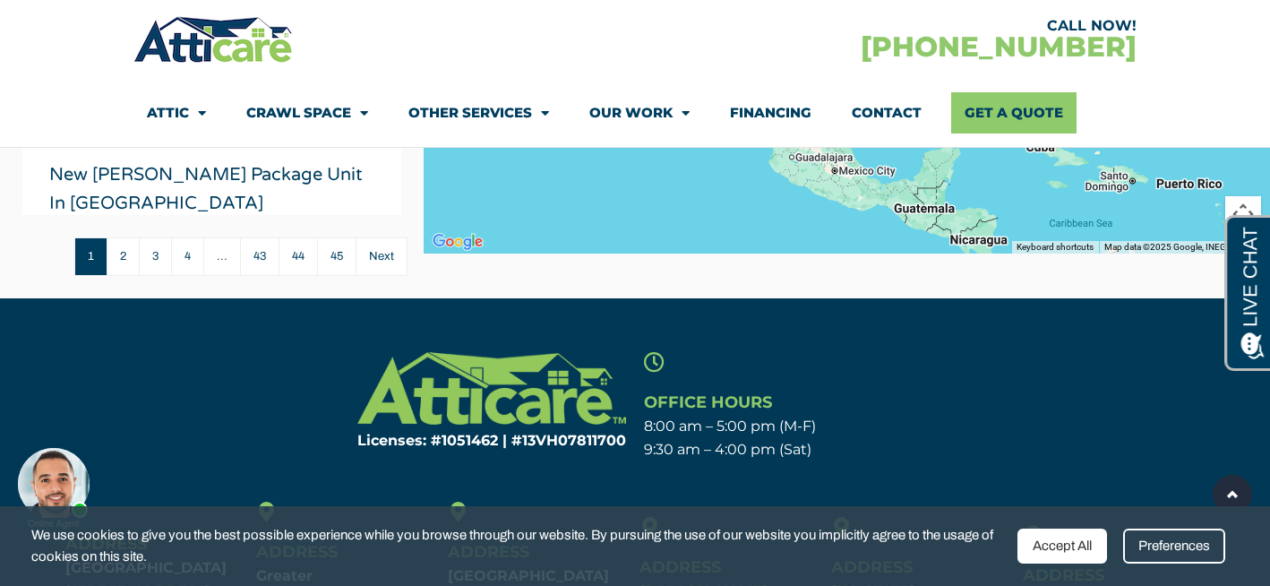
scroll to position [696, 0]
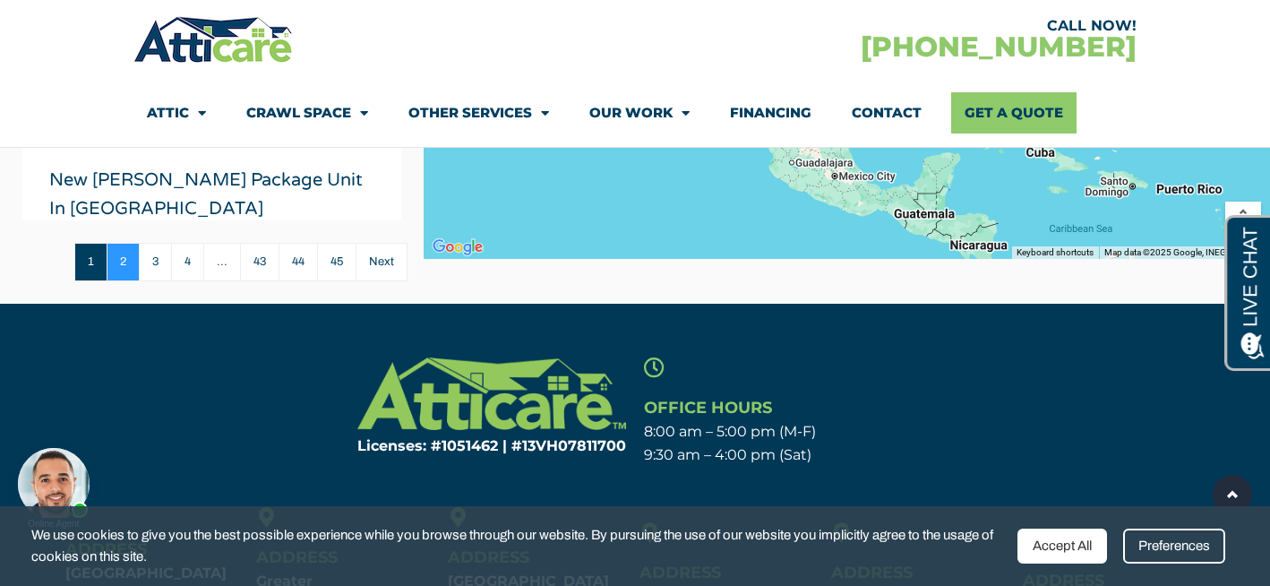
click at [126, 259] on link "2" at bounding box center [123, 262] width 32 height 39
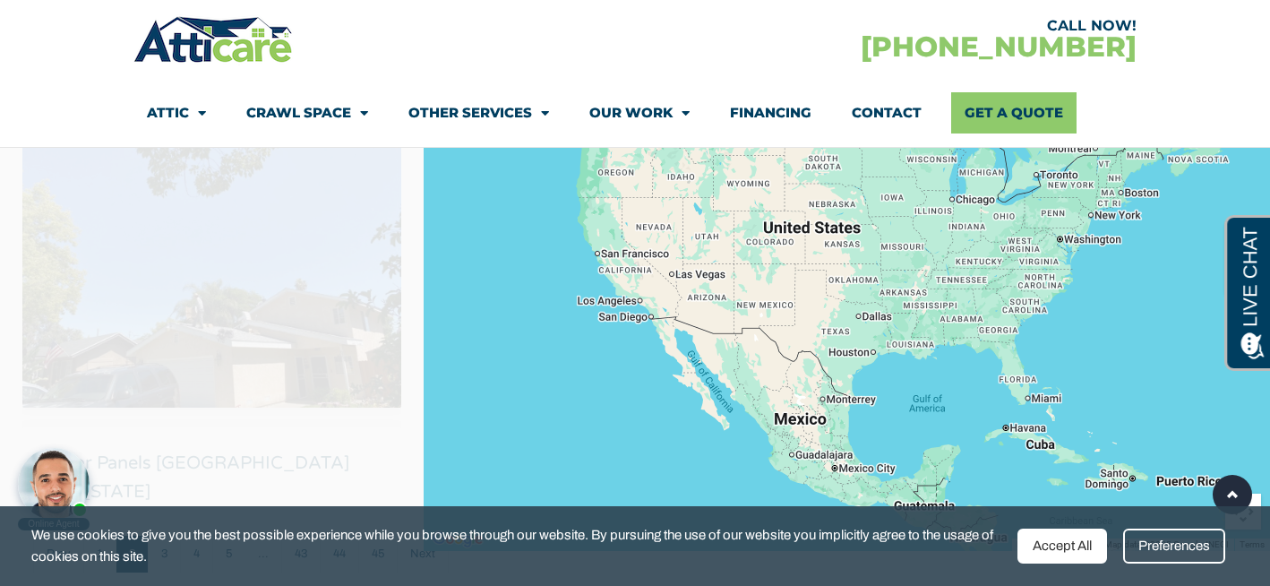
scroll to position [369, 0]
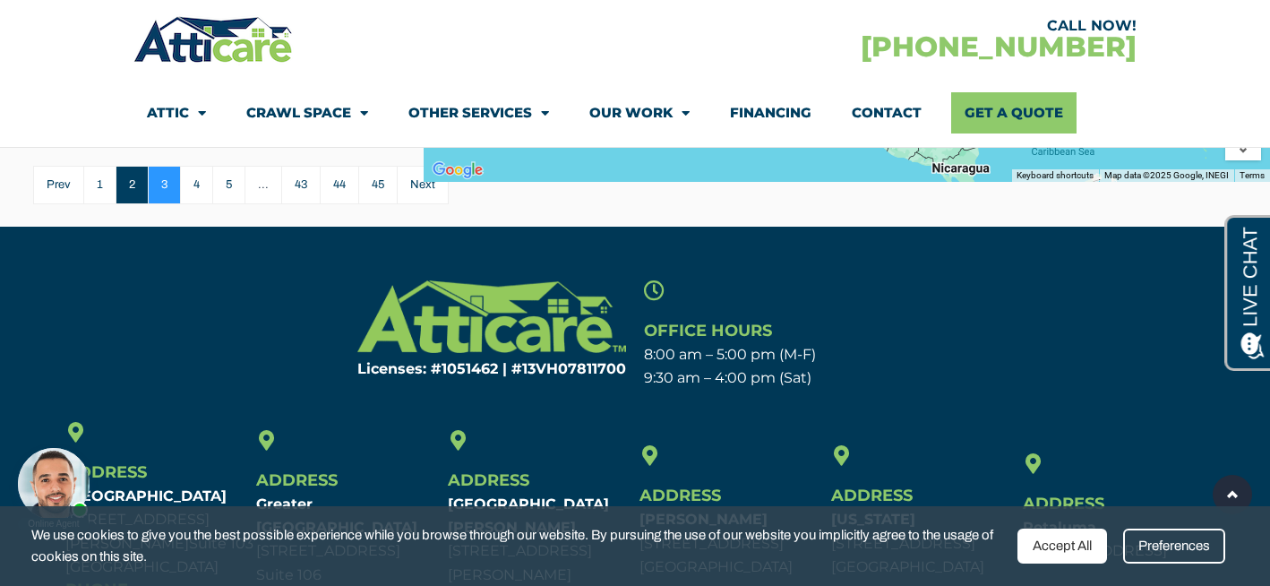
click at [167, 188] on link "3" at bounding box center [164, 185] width 32 height 39
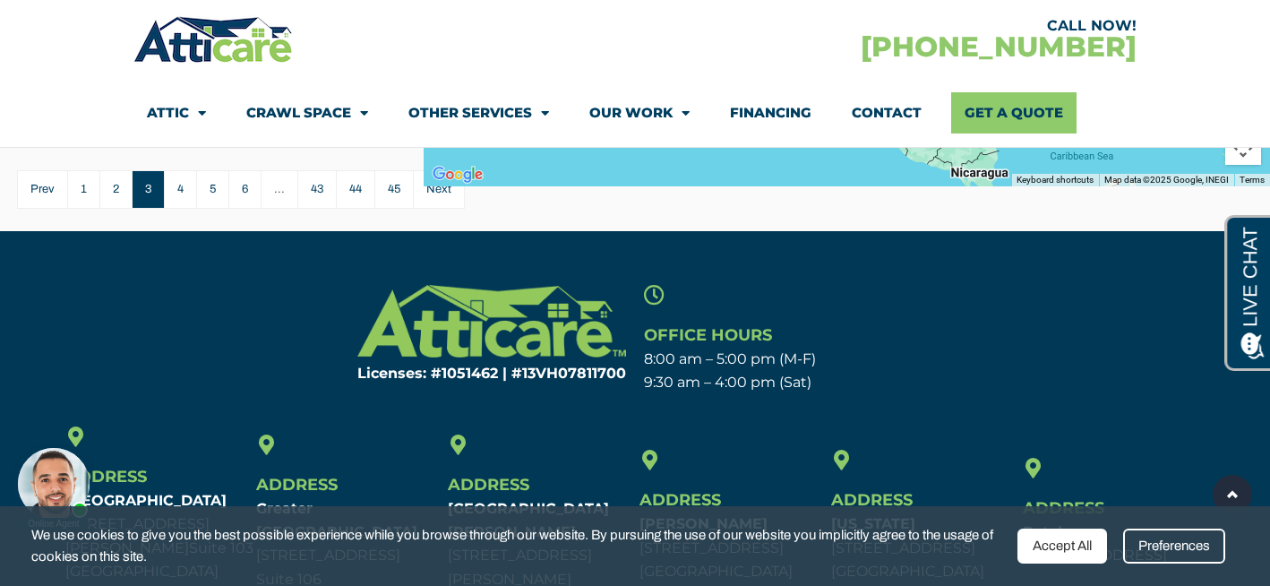
scroll to position [674, 0]
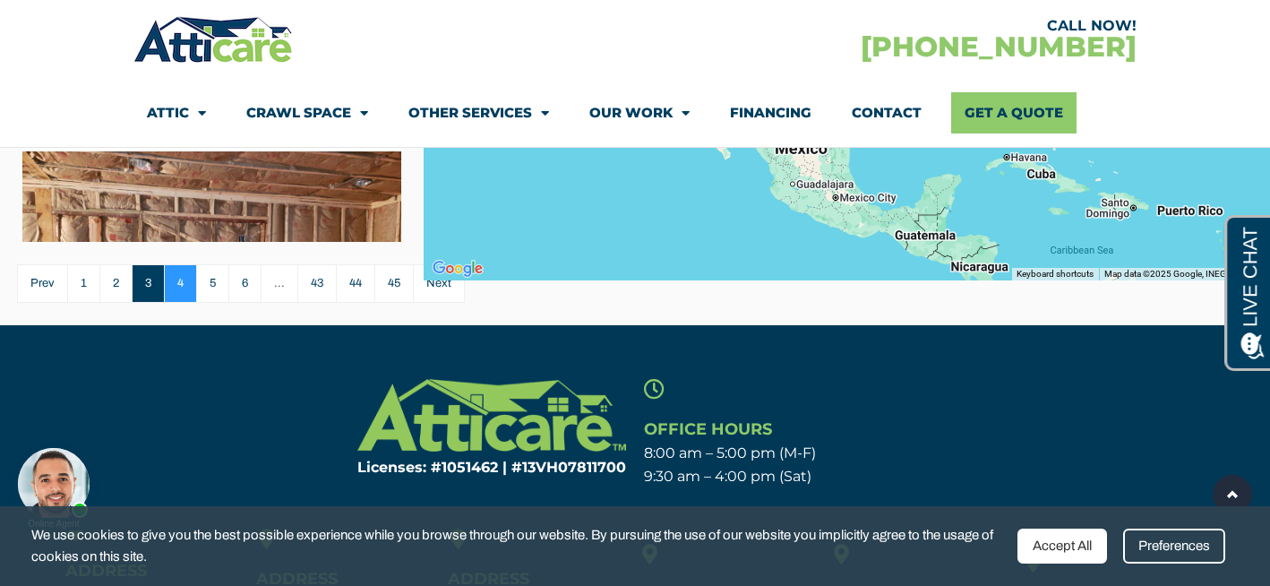
click at [178, 284] on link "4" at bounding box center [180, 283] width 32 height 39
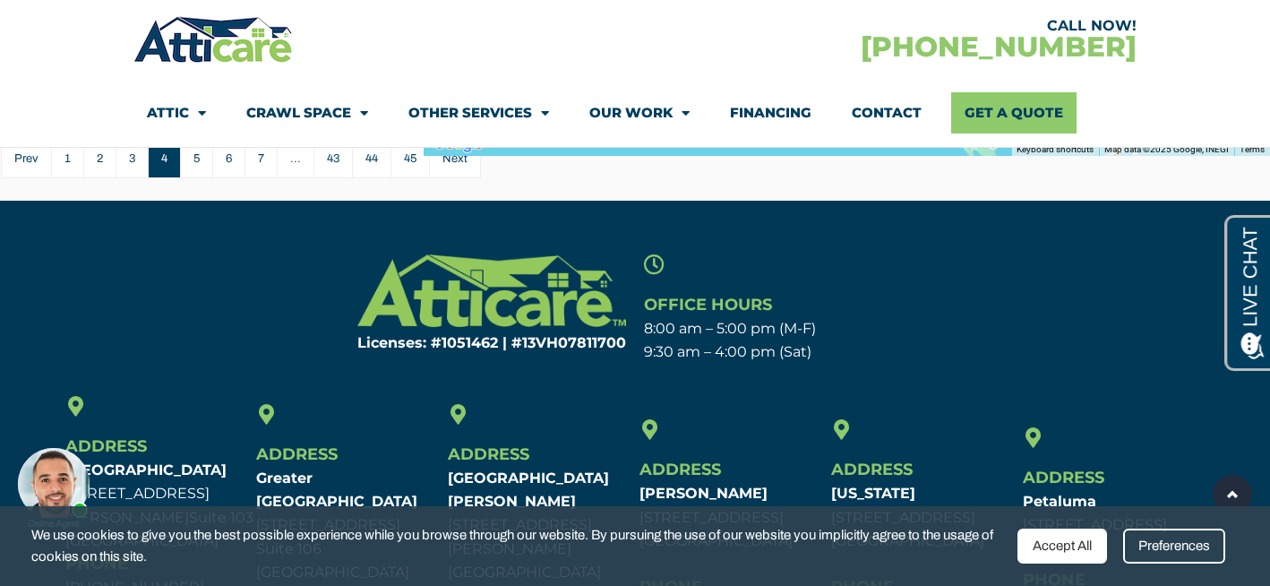
scroll to position [649, 0]
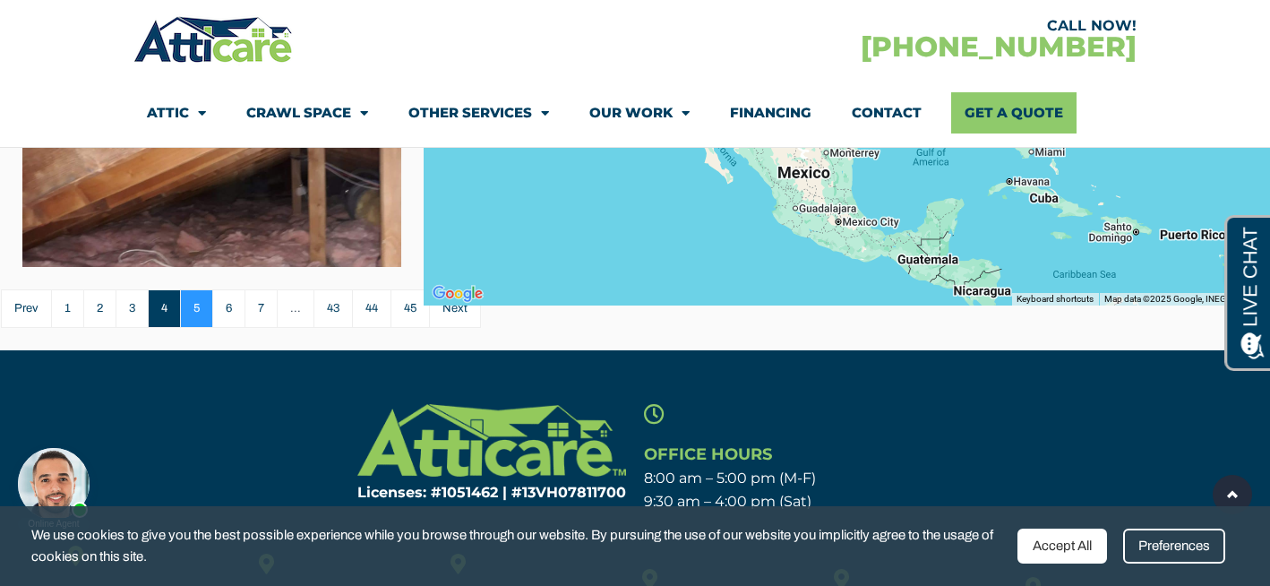
click at [193, 307] on link "5" at bounding box center [196, 308] width 32 height 39
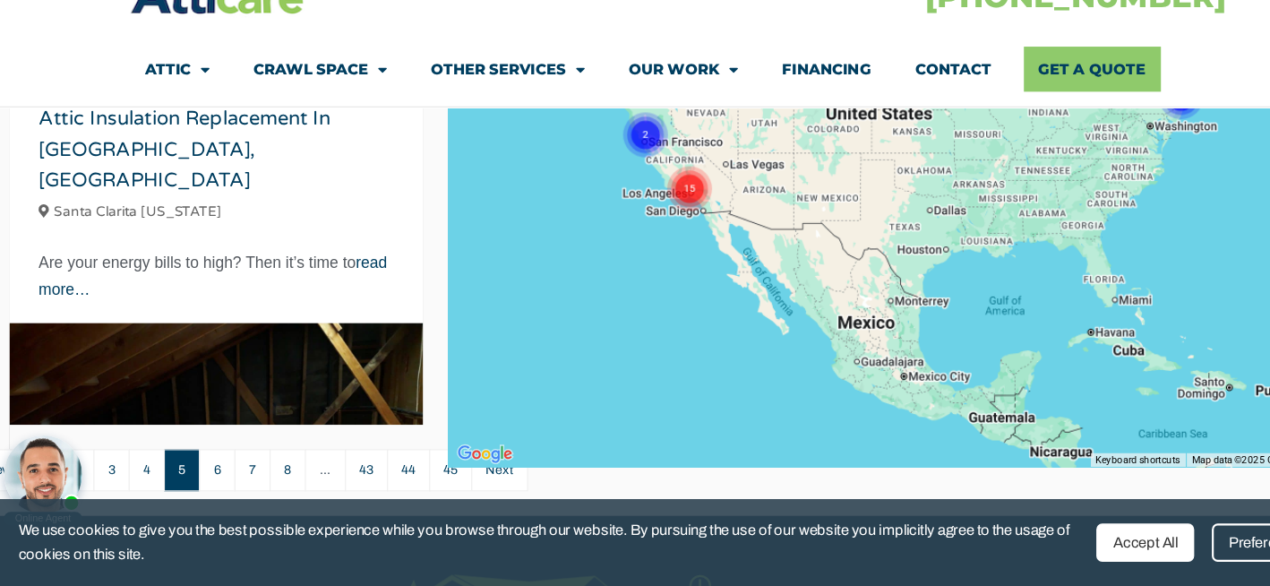
scroll to position [485, 0]
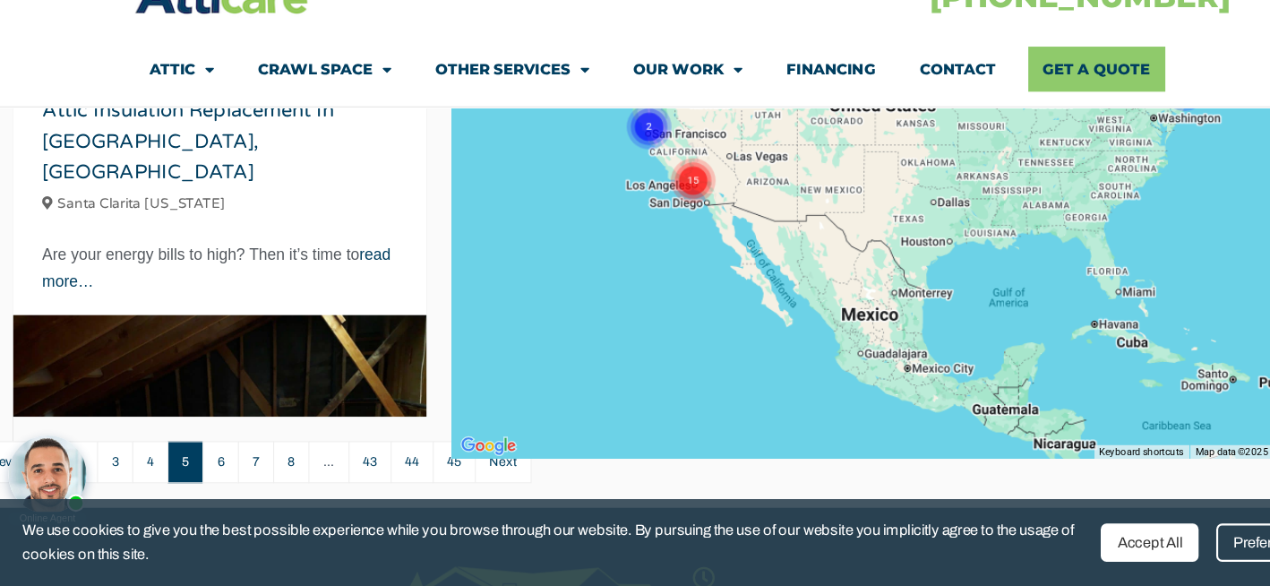
click at [202, 455] on body "Online Agent Close" at bounding box center [142, 447] width 287 height 134
click at [202, 454] on body "Online Agent Close" at bounding box center [142, 447] width 287 height 134
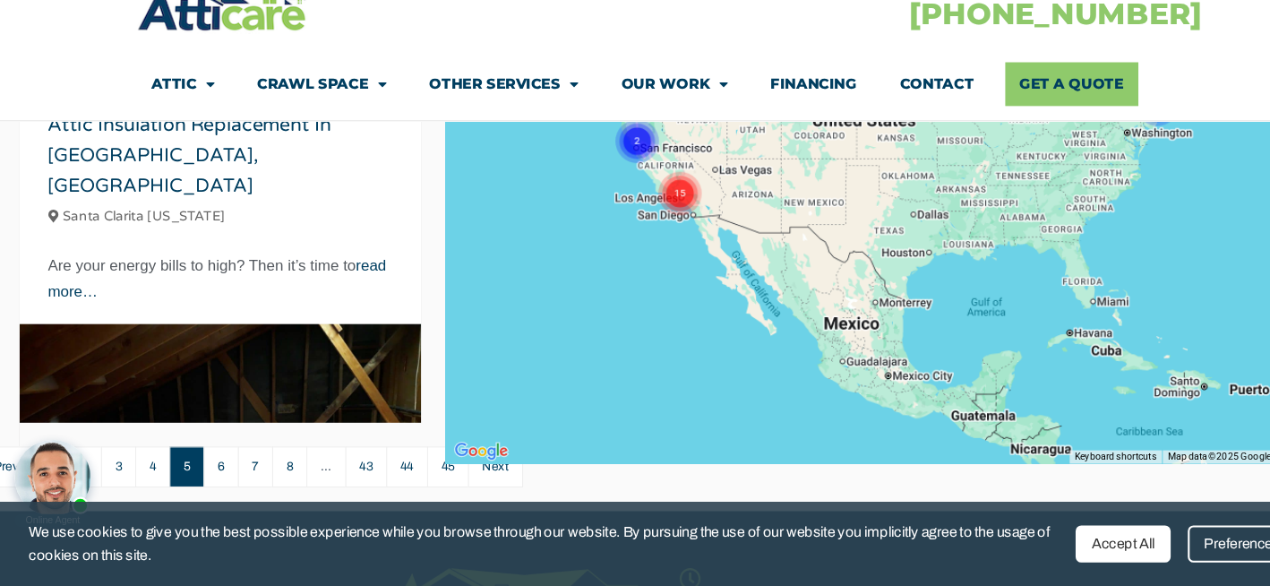
click at [210, 464] on body "Online Agent Close" at bounding box center [147, 453] width 287 height 134
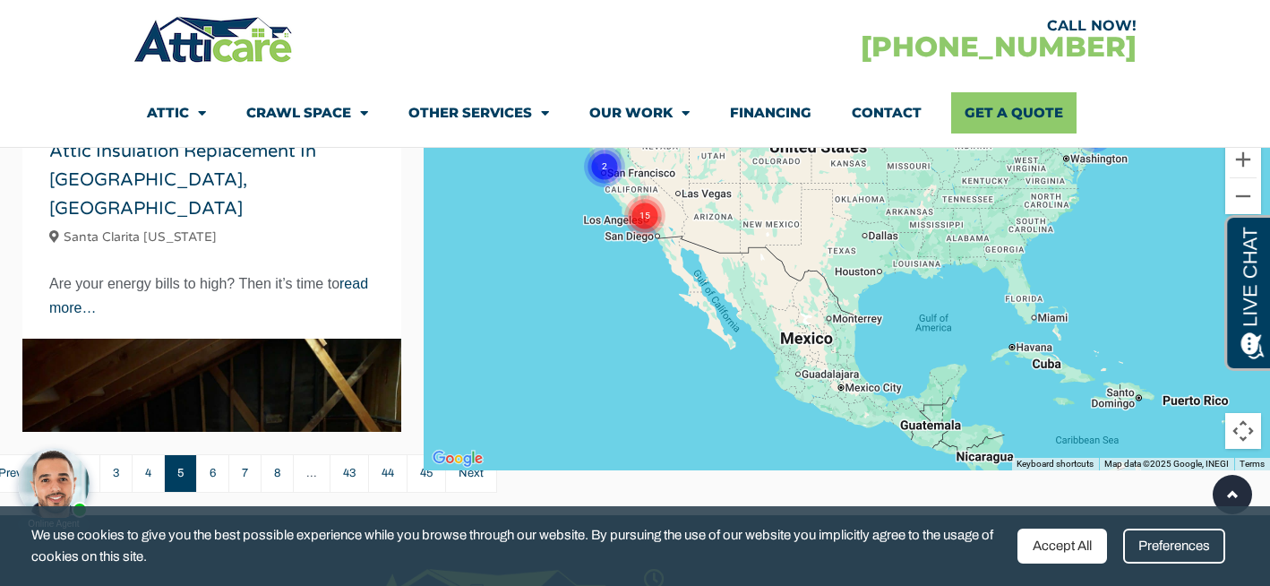
click at [208, 474] on body "Online Agent Close" at bounding box center [152, 465] width 287 height 134
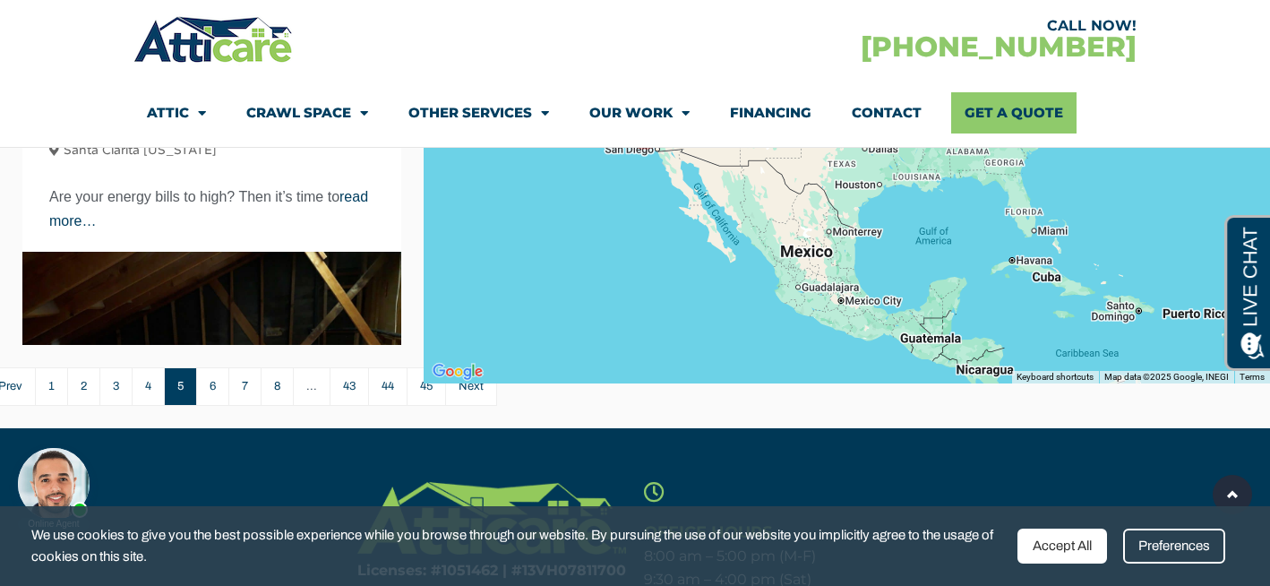
scroll to position [615, 0]
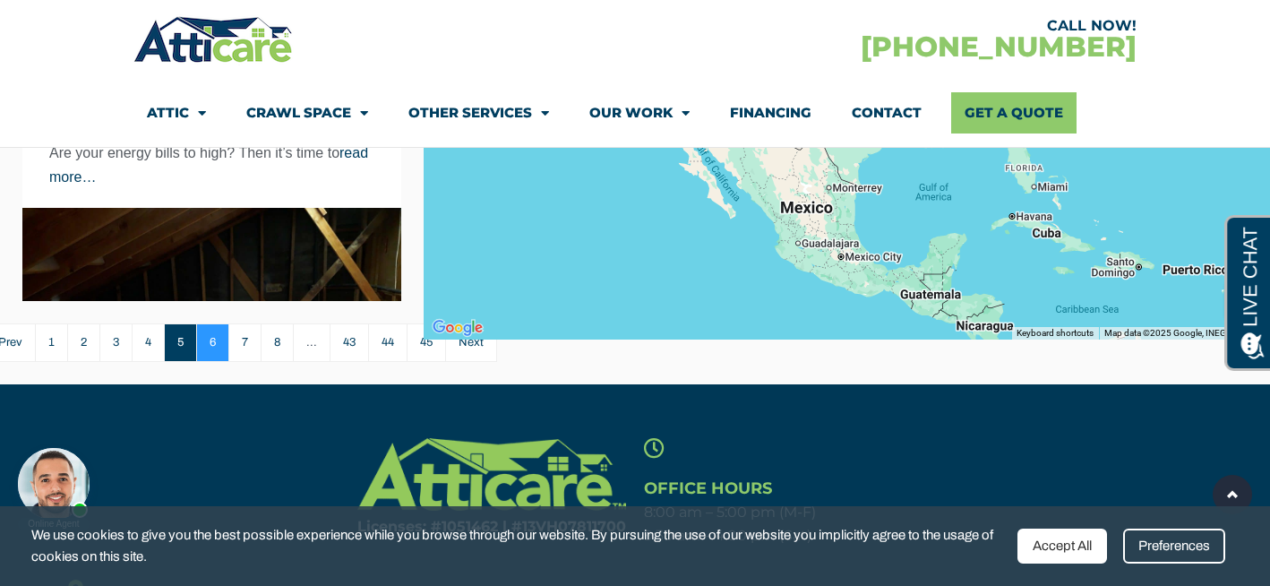
click at [216, 335] on link "6" at bounding box center [212, 342] width 32 height 39
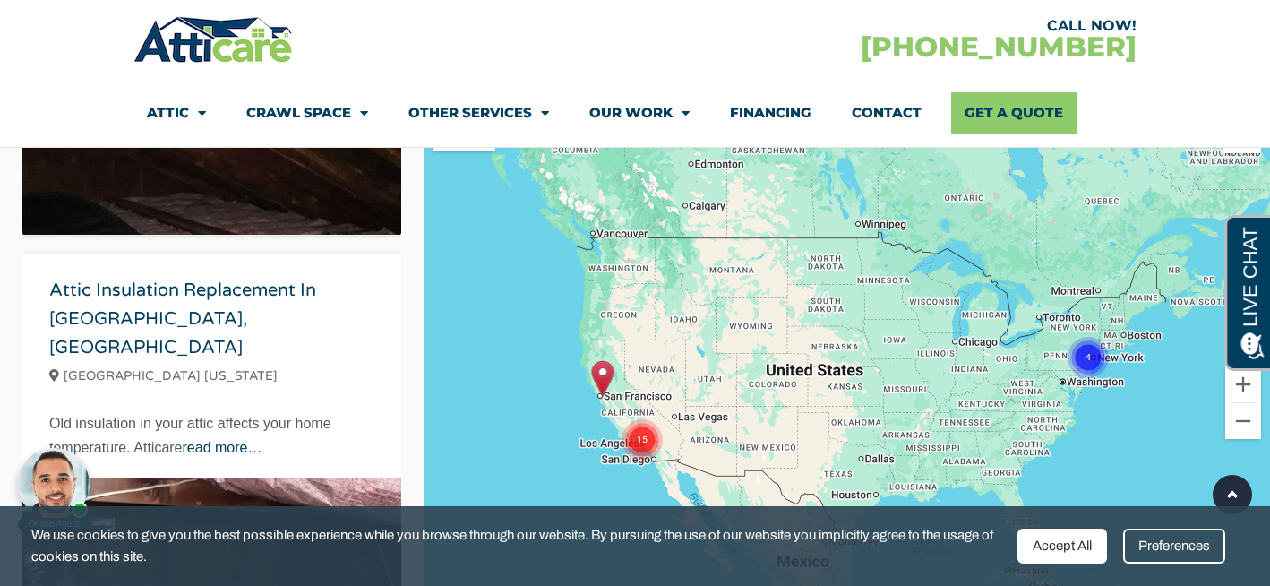
scroll to position [9057, 0]
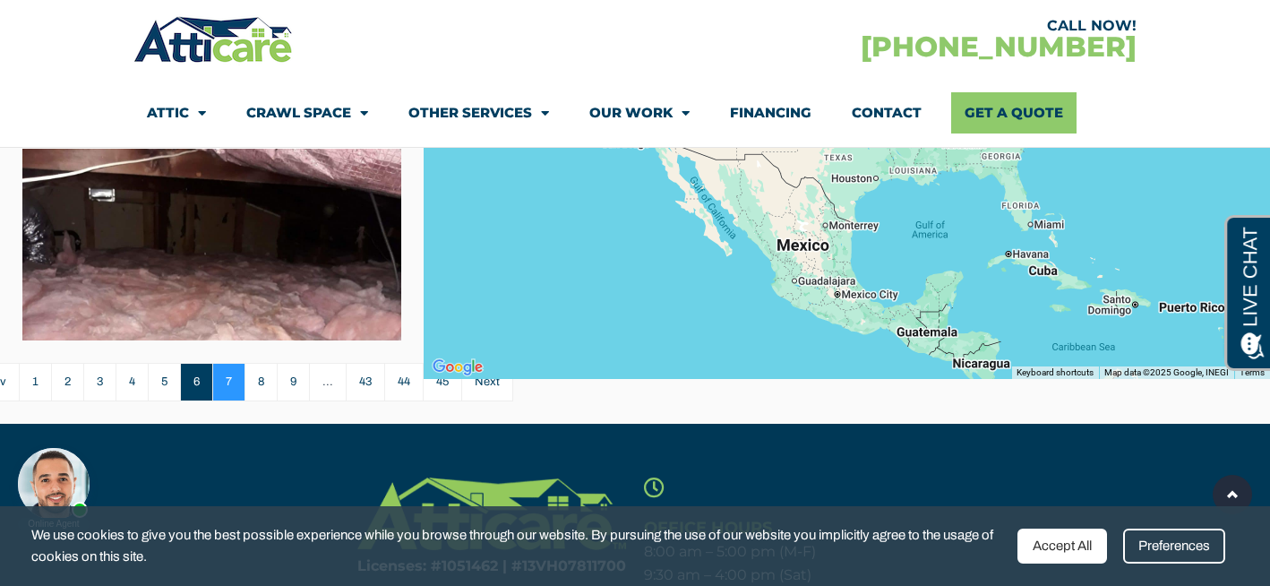
click at [230, 381] on link "7" at bounding box center [228, 382] width 32 height 39
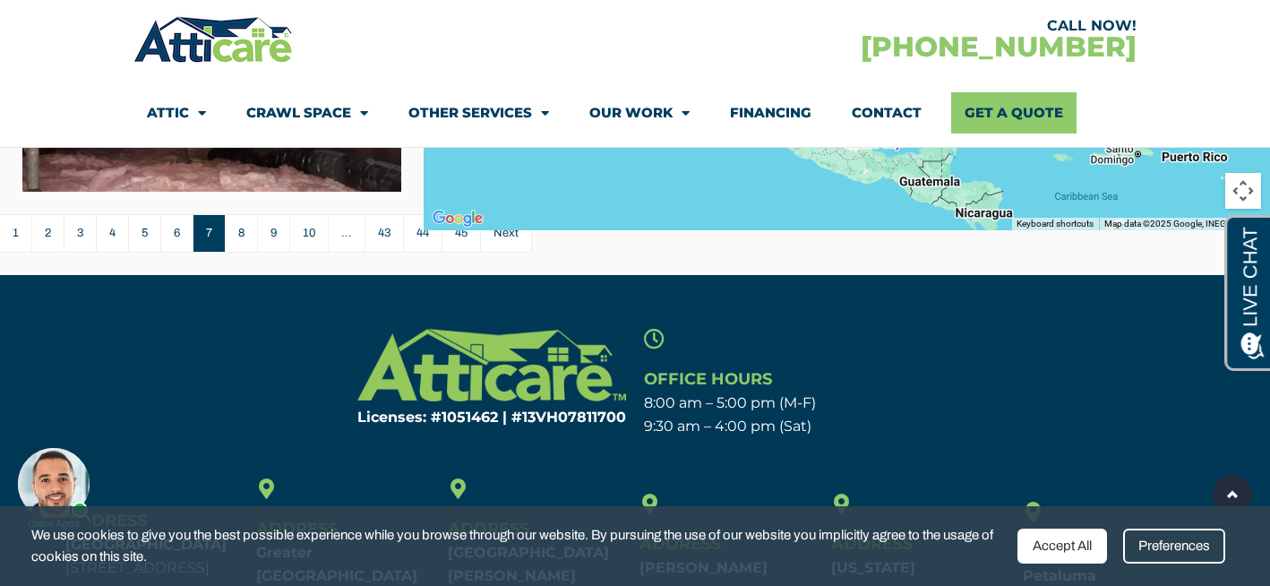
scroll to position [709, 0]
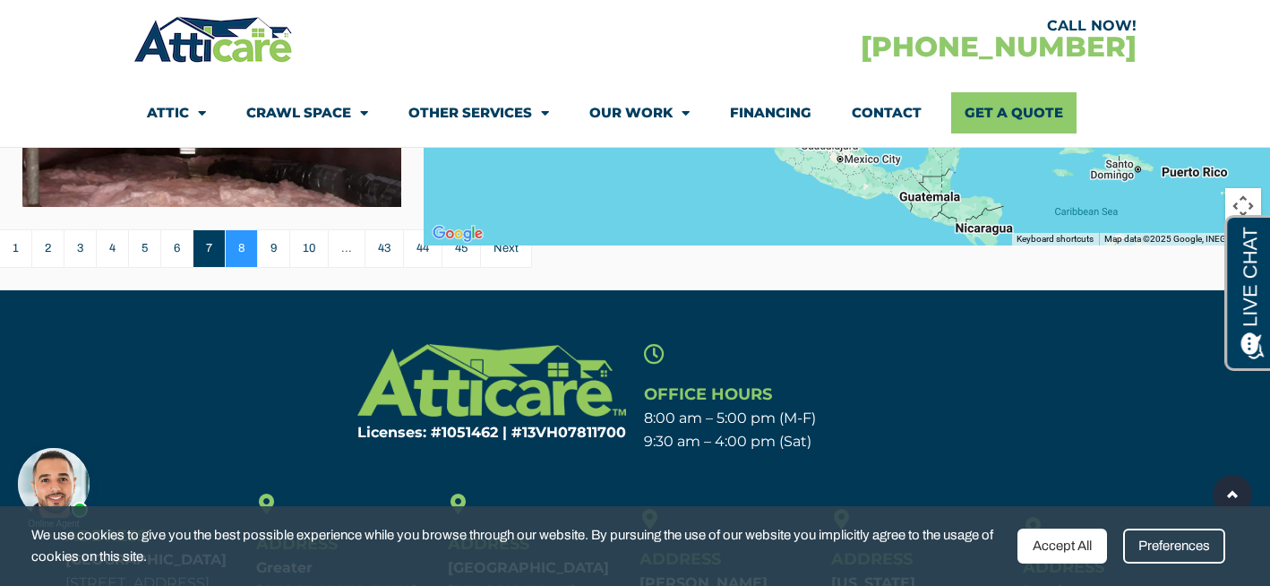
click at [243, 249] on link "8" at bounding box center [241, 248] width 32 height 39
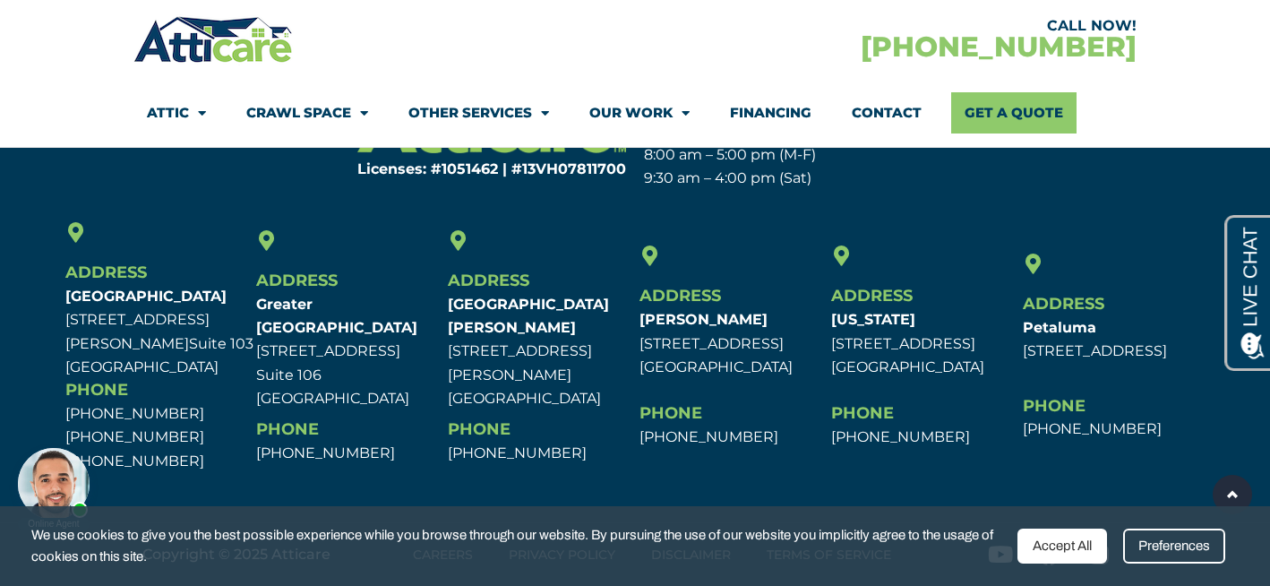
scroll to position [8277, 0]
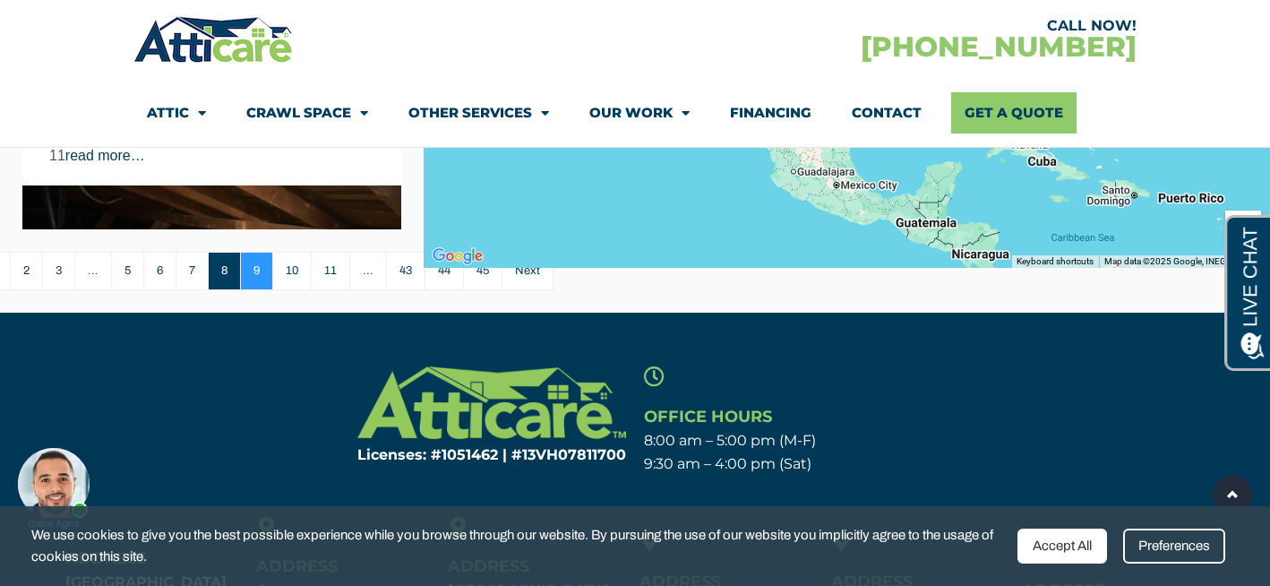
click at [258, 274] on link "9" at bounding box center [256, 271] width 32 height 39
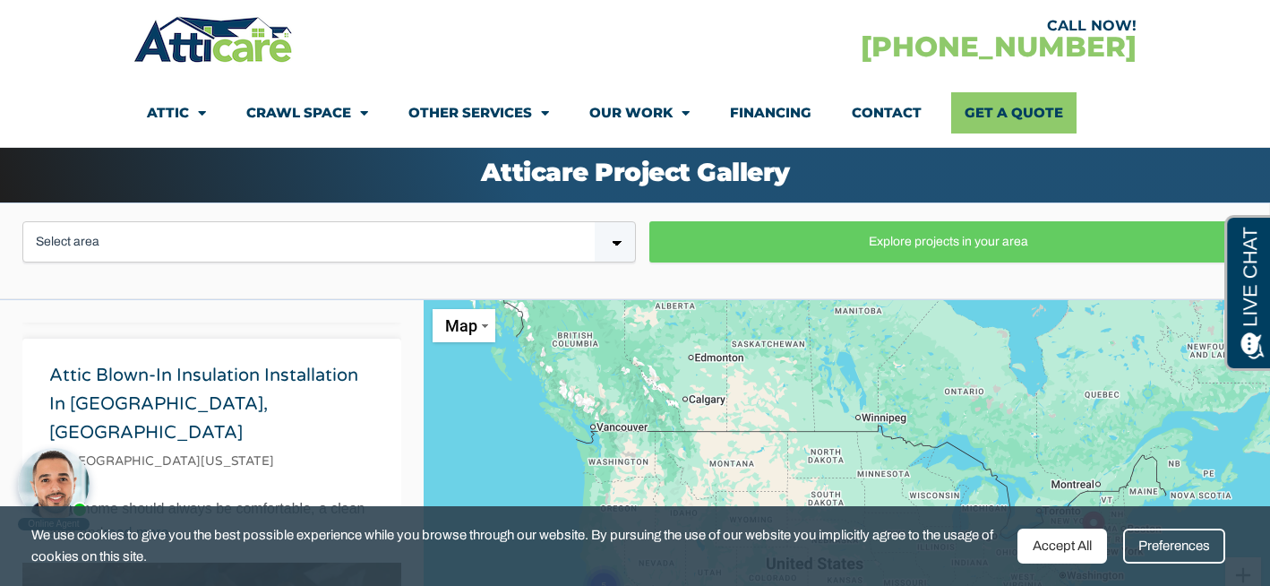
scroll to position [177, 0]
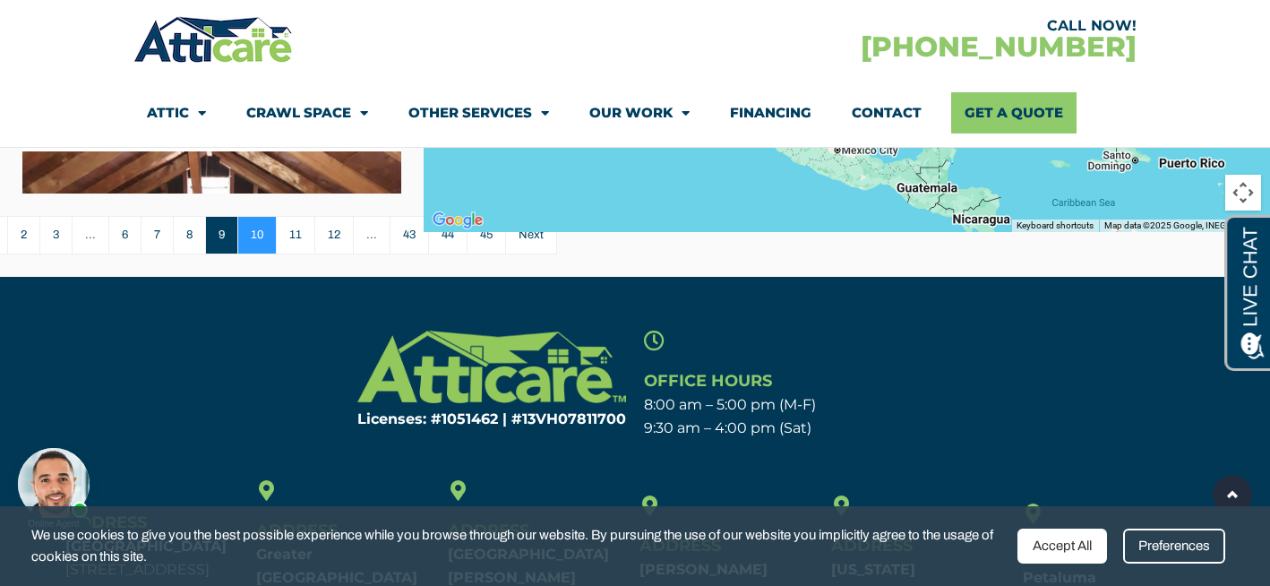
click at [262, 239] on link "10" at bounding box center [256, 235] width 39 height 39
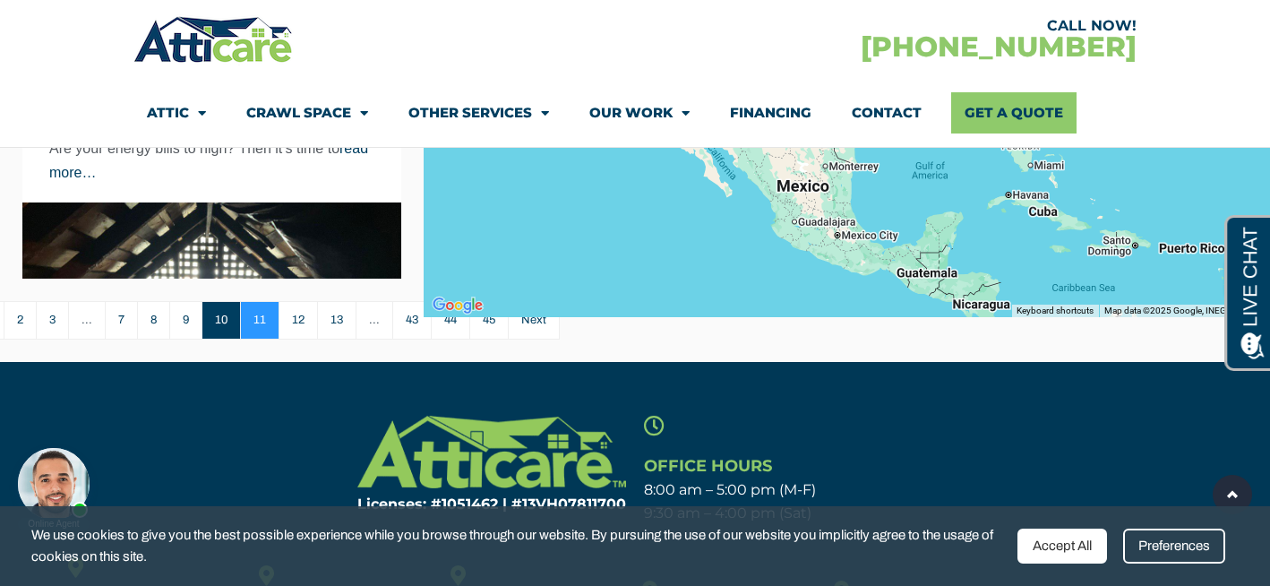
click at [255, 319] on link "11" at bounding box center [259, 320] width 39 height 39
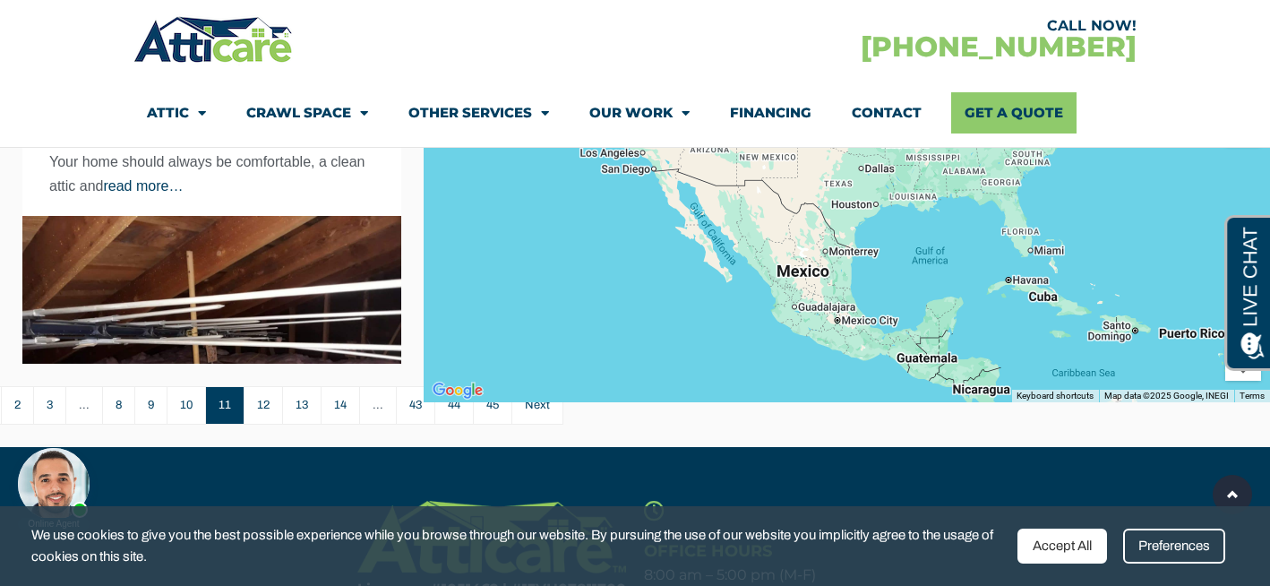
click at [263, 412] on body "Online Agent Close" at bounding box center [152, 465] width 287 height 134
click at [265, 399] on body "Online Agent Close" at bounding box center [152, 465] width 287 height 134
click at [265, 407] on body "Online Agent Close" at bounding box center [152, 465] width 287 height 134
click at [262, 406] on body "Online Agent Close" at bounding box center [152, 465] width 287 height 134
click at [266, 408] on body "Online Agent Close" at bounding box center [152, 465] width 287 height 134
